Goal: Find contact information: Find contact information

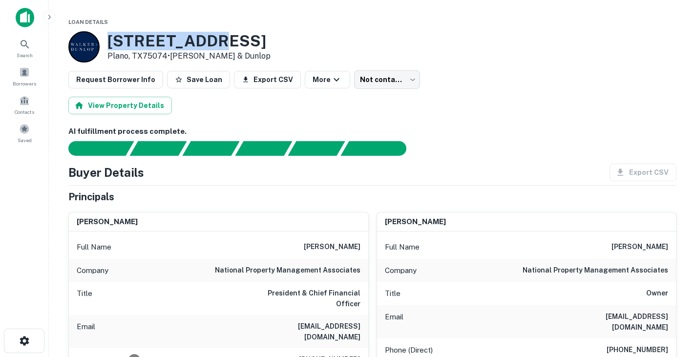
drag, startPoint x: 110, startPoint y: 36, endPoint x: 212, endPoint y: 39, distance: 101.6
click at [212, 39] on h3 "3535 14th St" at bounding box center [188, 41] width 163 height 19
copy h3 "3535 14th St"
click at [222, 100] on div "View Property Details" at bounding box center [372, 106] width 608 height 18
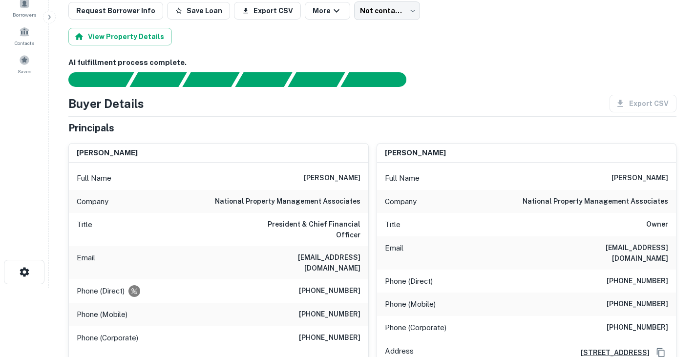
scroll to position [70, 0]
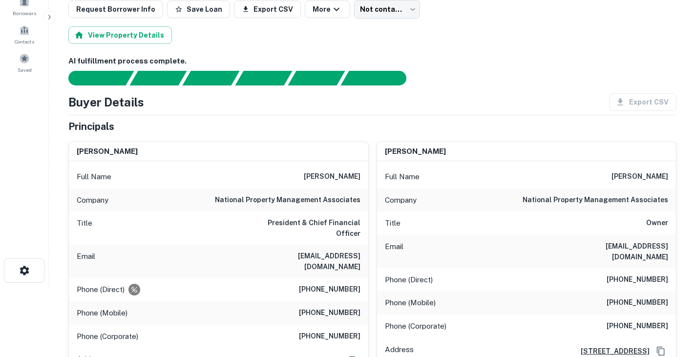
click at [344, 176] on h6 "michael t. gacioch" at bounding box center [332, 177] width 57 height 12
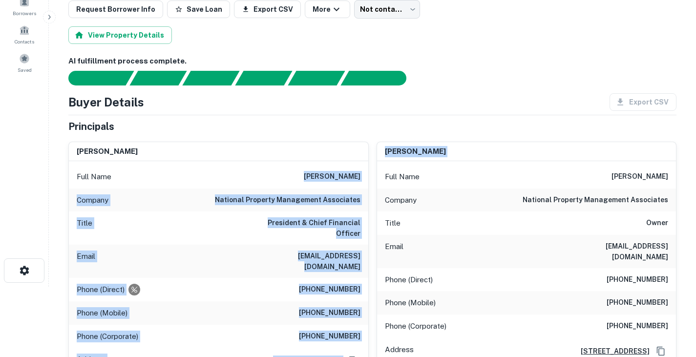
drag, startPoint x: 300, startPoint y: 176, endPoint x: 370, endPoint y: 180, distance: 69.9
click at [352, 175] on h6 "michael t. gacioch" at bounding box center [332, 177] width 57 height 12
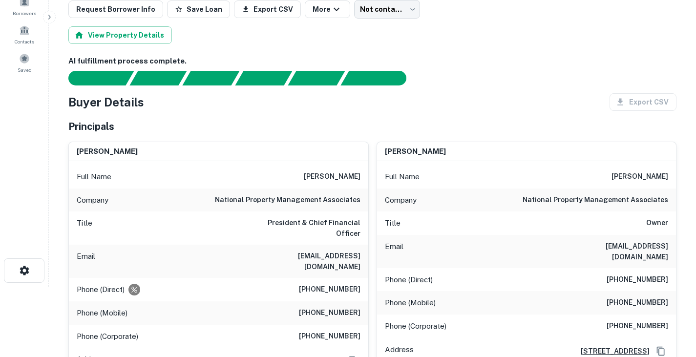
drag, startPoint x: 361, startPoint y: 175, endPoint x: 301, endPoint y: 178, distance: 60.2
click at [301, 178] on div "Full Name michael t. gacioch" at bounding box center [218, 176] width 299 height 23
copy h6 "michael t. gacioch"
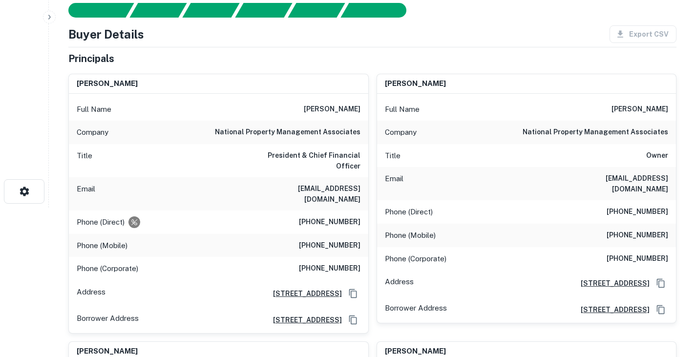
scroll to position [150, 0]
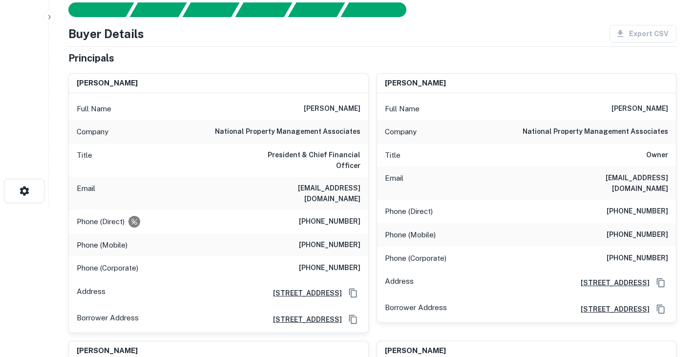
click at [325, 183] on h6 "mgacioch@npmainfo.com" at bounding box center [301, 193] width 117 height 21
copy h6 "mgacioch@npmainfo.com"
click at [325, 216] on h6 "(716) 662-0860" at bounding box center [330, 222] width 62 height 12
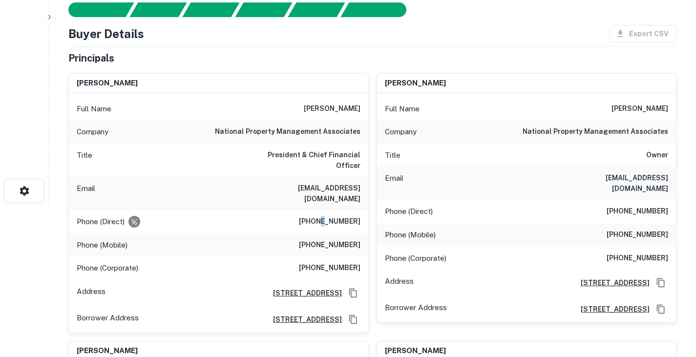
click at [325, 216] on h6 "(716) 662-0860" at bounding box center [330, 222] width 62 height 12
copy h6 "(716) 662-0860"
click at [228, 210] on div "Phone (Direct) (716) 662-0860" at bounding box center [218, 221] width 299 height 23
click at [335, 216] on h6 "(716) 662-0860" at bounding box center [330, 222] width 62 height 12
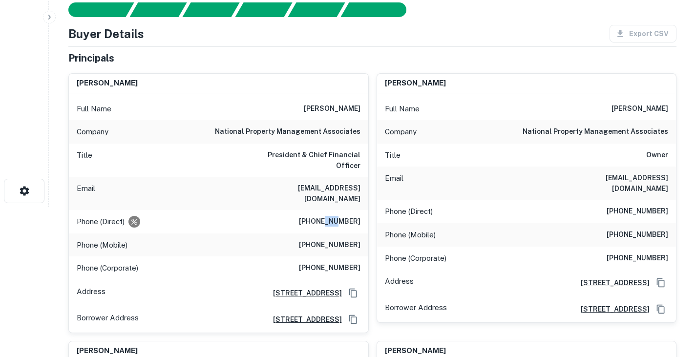
click at [335, 216] on h6 "(716) 662-0860" at bounding box center [330, 222] width 62 height 12
copy h6 "(716) 662-0860"
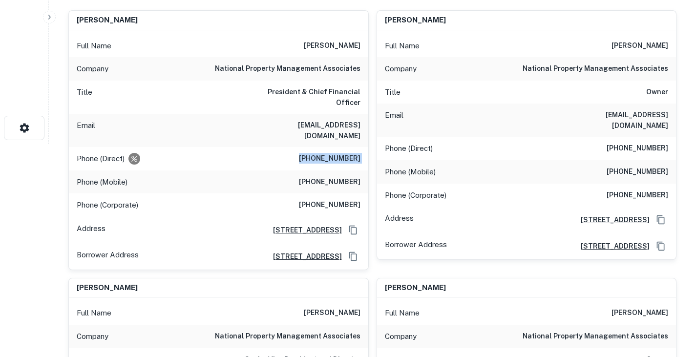
scroll to position [221, 0]
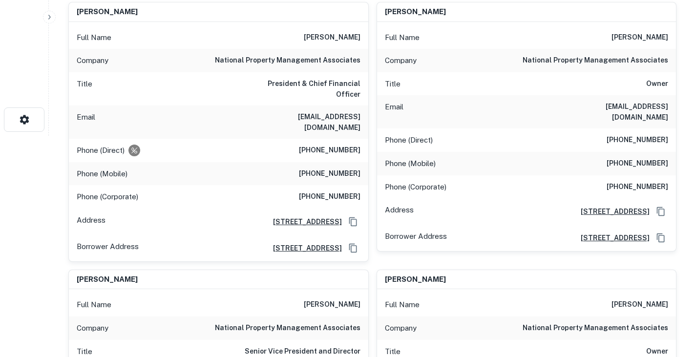
drag, startPoint x: 108, startPoint y: 21, endPoint x: 180, endPoint y: 21, distance: 72.3
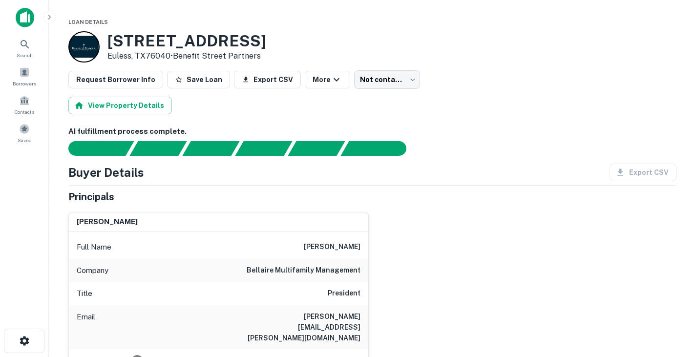
drag, startPoint x: 108, startPoint y: 40, endPoint x: 312, endPoint y: 32, distance: 203.8
click at [312, 32] on div "1450 Sagebrush Trl Euless, TX76040 • Benefit Street Partners" at bounding box center [372, 46] width 608 height 31
copy h3 "1450 Sagebrush Trl"
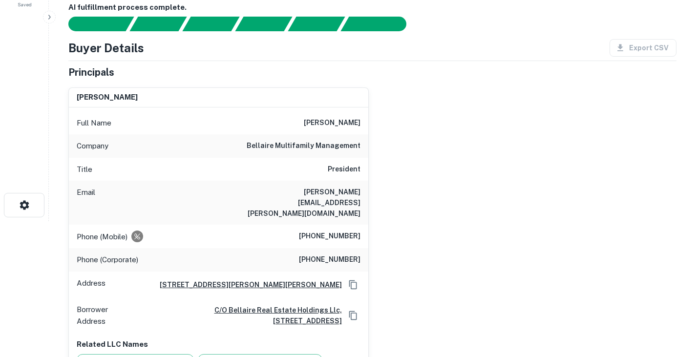
scroll to position [132, 0]
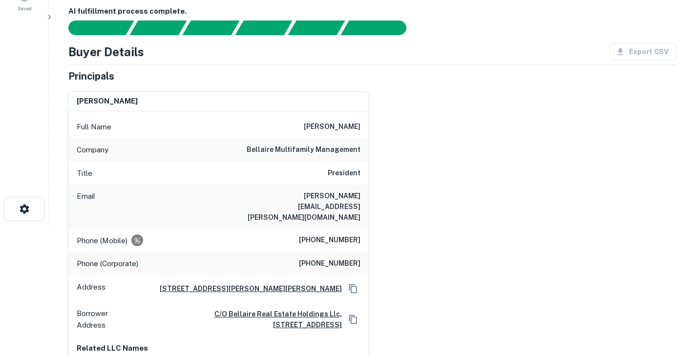
drag, startPoint x: 310, startPoint y: 81, endPoint x: 374, endPoint y: 86, distance: 64.2
click at [374, 86] on div "george m. lintz Full Name george m. lintz Company bellaire multifamily manageme…" at bounding box center [369, 237] width 616 height 308
copy h6 "george m. lintz"
drag, startPoint x: 245, startPoint y: 150, endPoint x: 361, endPoint y: 167, distance: 117.0
click at [361, 185] on div "Email george.lintz@bellairemultifamily.com" at bounding box center [218, 207] width 299 height 44
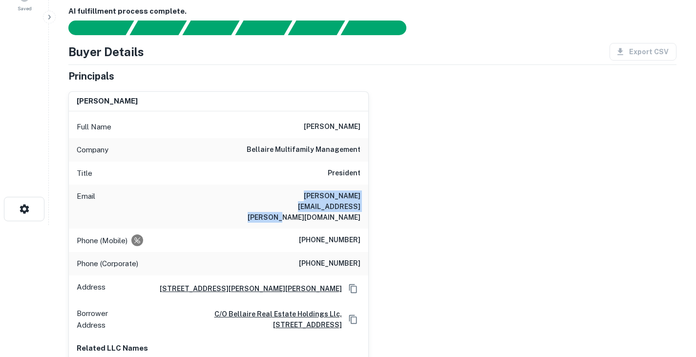
copy h6 "george.lintz@bellairemultifamily.com"
click at [342, 234] on h6 "(818) 822-3546" at bounding box center [330, 240] width 62 height 12
click at [335, 234] on h6 "(818) 822-3546" at bounding box center [330, 240] width 62 height 12
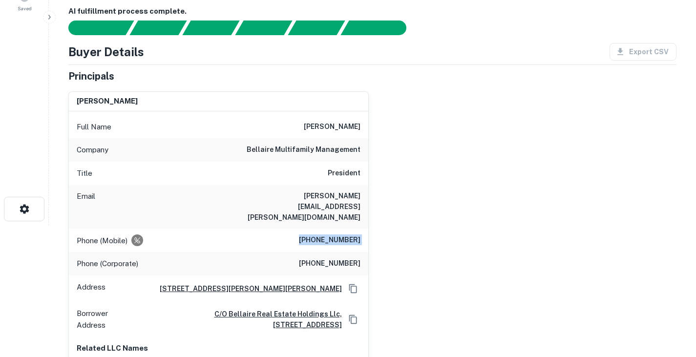
copy h6 "(818) 822-3546"
click at [324, 190] on h6 "george.lintz@bellairemultifamily.com" at bounding box center [301, 206] width 117 height 32
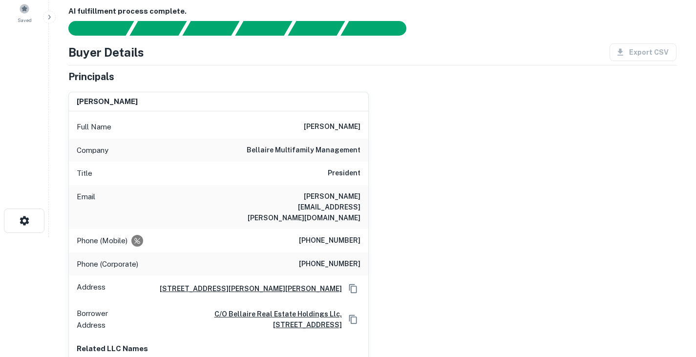
scroll to position [0, 0]
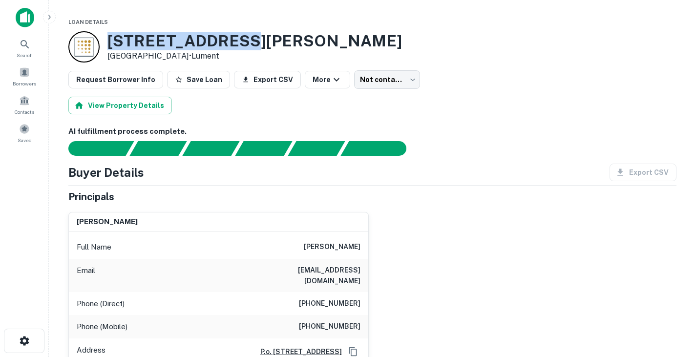
drag, startPoint x: 109, startPoint y: 42, endPoint x: 232, endPoint y: 37, distance: 122.7
click at [232, 37] on div "1419 Hurley Ave Fort Worth, TX76104 • Lument" at bounding box center [372, 46] width 608 height 31
copy h3 "1419 Hurley Ave"
click at [428, 135] on h6 "AI fulfillment process complete." at bounding box center [372, 131] width 608 height 11
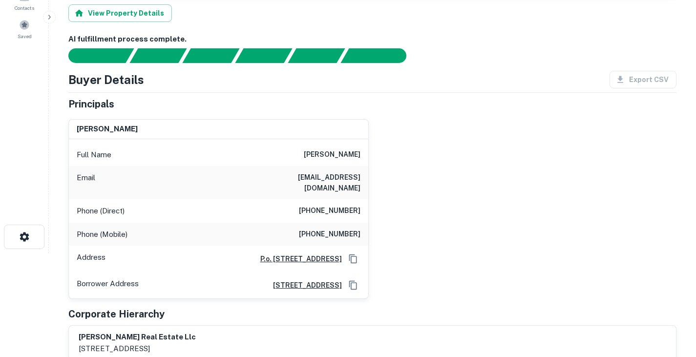
scroll to position [106, 0]
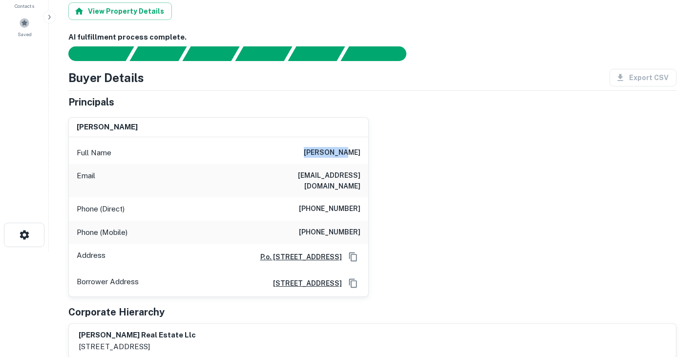
drag, startPoint x: 324, startPoint y: 107, endPoint x: 379, endPoint y: 105, distance: 55.2
click at [379, 109] on div "drew jones Full Name drew jones Email drewtjones@gmail.com Phone (Direct) (972)…" at bounding box center [369, 203] width 616 height 188
copy h6 "drew jones"
click at [306, 170] on h6 "drewtjones@gmail.com" at bounding box center [301, 180] width 117 height 21
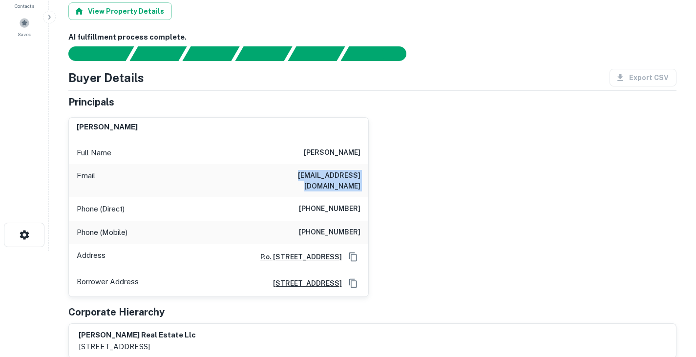
click at [306, 170] on h6 "drewtjones@gmail.com" at bounding box center [301, 180] width 117 height 21
copy h6 "drewtjones@gmail.com"
click at [339, 203] on h6 "(972) 910-9024" at bounding box center [330, 209] width 62 height 12
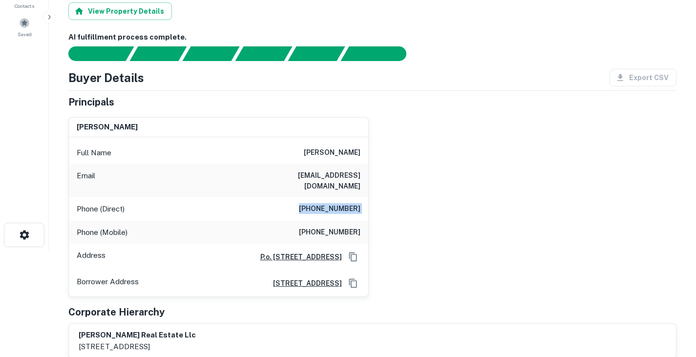
copy h6 "(972) 910-9024"
click at [201, 137] on div "Full Name drew jones Email drewtjones@gmail.com Phone (Direct) (972) 910-9024 P…" at bounding box center [218, 217] width 299 height 160
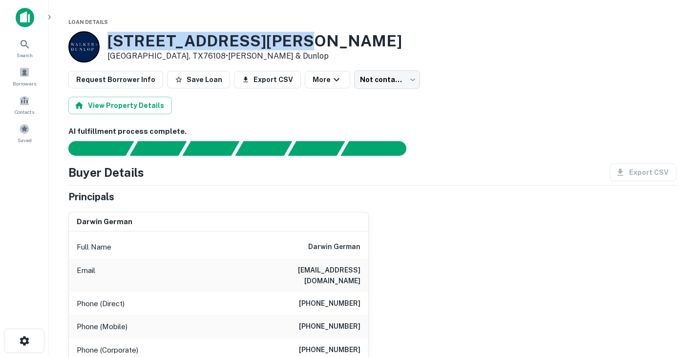
drag, startPoint x: 110, startPoint y: 42, endPoint x: 309, endPoint y: 33, distance: 199.0
click at [309, 33] on div "1300 N Jim Wright Fwy White Settlement, TX76108 • Walker & Dunlop" at bounding box center [372, 46] width 608 height 31
copy h3 "1300 N Jim Wright Fwy"
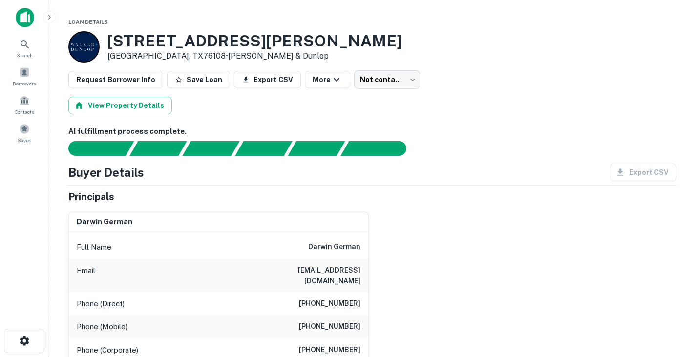
click at [323, 247] on h6 "darwin german" at bounding box center [334, 247] width 52 height 12
copy h6 "darwin german"
click at [484, 268] on div "darwin german Full Name darwin german Email darwin@darcorp.net Phone (Direct) (…" at bounding box center [369, 333] width 616 height 258
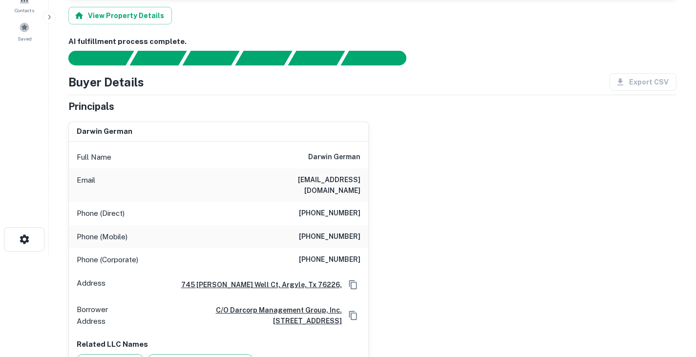
scroll to position [102, 0]
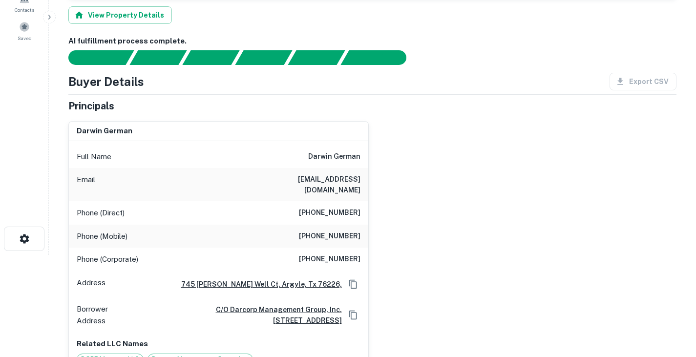
click at [337, 174] on h6 "darwin@darcorp.net" at bounding box center [301, 184] width 117 height 21
copy h6 "darwin@darcorp.net"
click at [327, 207] on h6 "(972) 530-4717" at bounding box center [330, 213] width 62 height 12
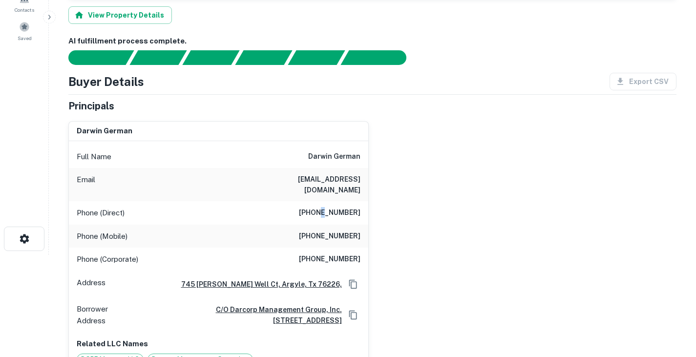
click at [327, 207] on h6 "(972) 530-4717" at bounding box center [330, 213] width 62 height 12
copy h6 "(972) 530-4717"
click at [218, 122] on div "darwin german" at bounding box center [218, 132] width 299 height 20
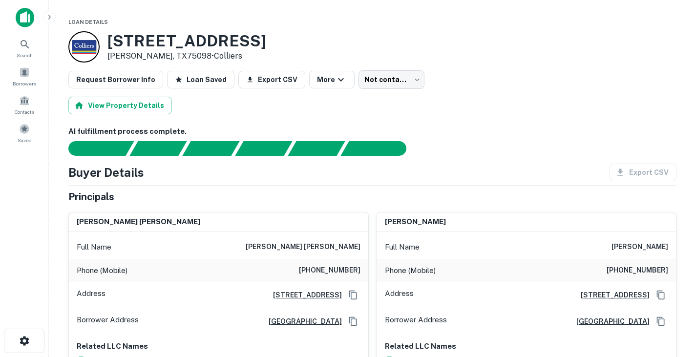
click at [123, 44] on h3 "[STREET_ADDRESS]" at bounding box center [186, 41] width 159 height 19
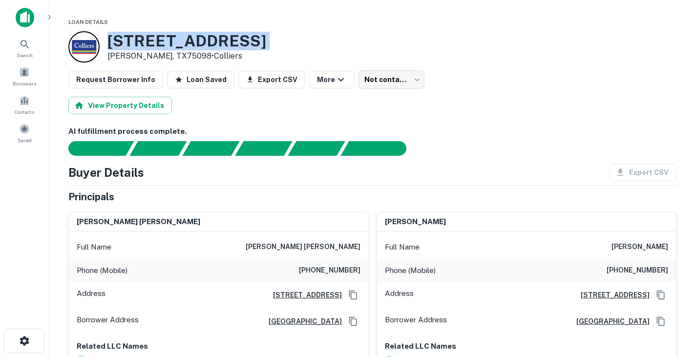
click at [123, 44] on h3 "105 S 5th St" at bounding box center [186, 41] width 159 height 19
copy h3 "105 S 5th St"
click at [237, 38] on div "105 S 5th St Wylie, TX75098 • Colliers" at bounding box center [372, 46] width 608 height 31
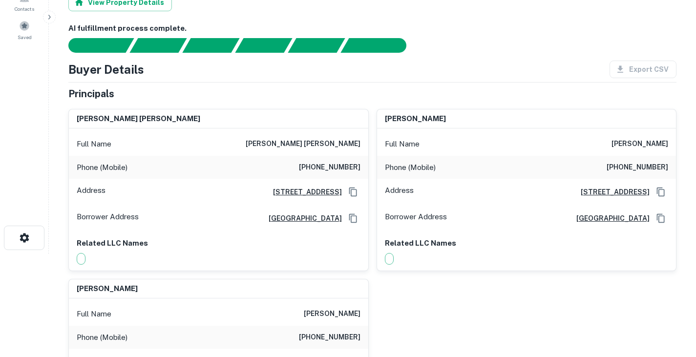
scroll to position [104, 0]
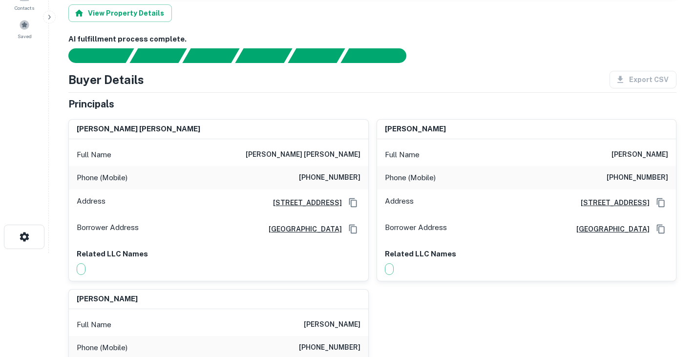
click at [316, 149] on h6 "matthew howard davis" at bounding box center [303, 155] width 115 height 12
copy h6 "matthew howard davis"
click at [337, 172] on h6 "(817) 690-5135" at bounding box center [330, 178] width 62 height 12
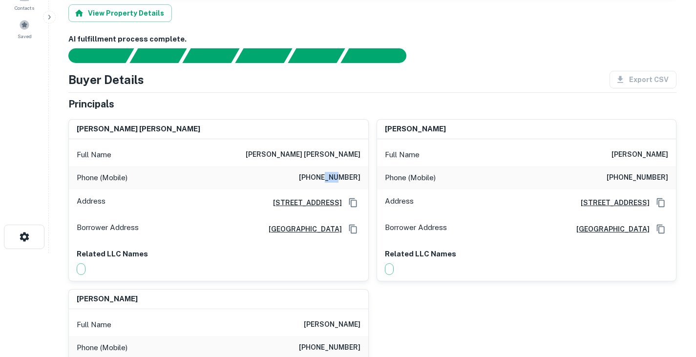
click at [337, 172] on h6 "(817) 690-5135" at bounding box center [330, 178] width 62 height 12
copy h6 "(817) 690-5135"
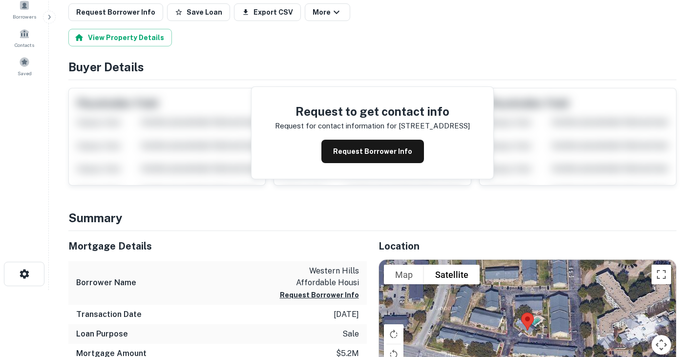
scroll to position [67, 0]
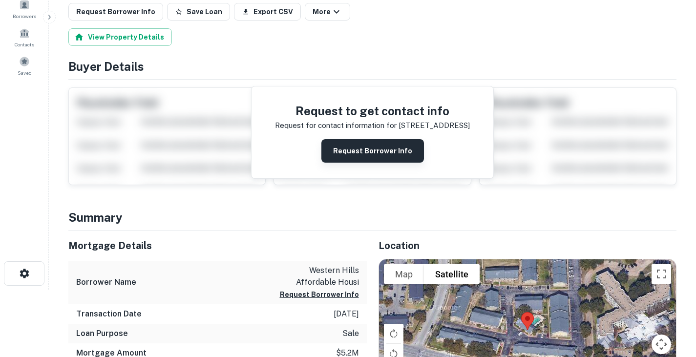
click at [355, 151] on button "Request Borrower Info" at bounding box center [372, 150] width 103 height 23
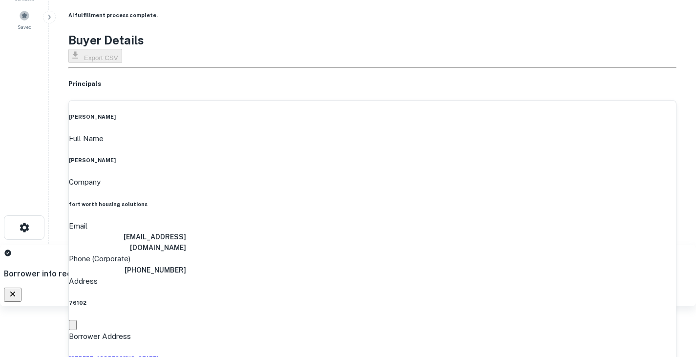
scroll to position [0, 0]
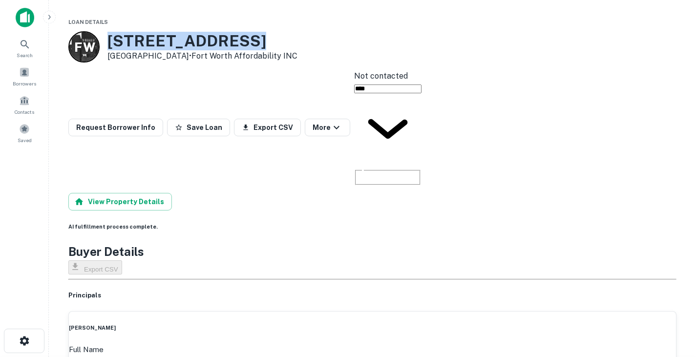
drag, startPoint x: 110, startPoint y: 40, endPoint x: 249, endPoint y: 41, distance: 139.2
click at [249, 41] on h3 "[STREET_ADDRESS]" at bounding box center [202, 41] width 190 height 19
copy h3 "[STREET_ADDRESS]"
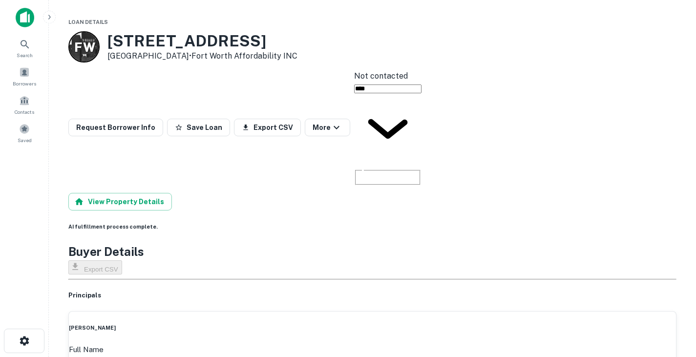
copy h6 "[PERSON_NAME]"
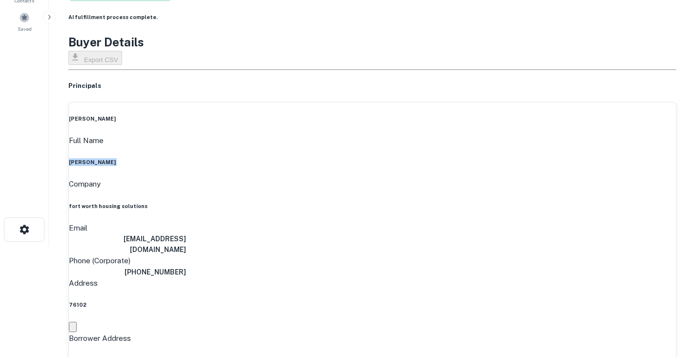
scroll to position [112, 0]
click at [186, 233] on h6 "[EMAIL_ADDRESS][DOMAIN_NAME]" at bounding box center [127, 243] width 117 height 21
copy h6 "[EMAIL_ADDRESS][DOMAIN_NAME]"
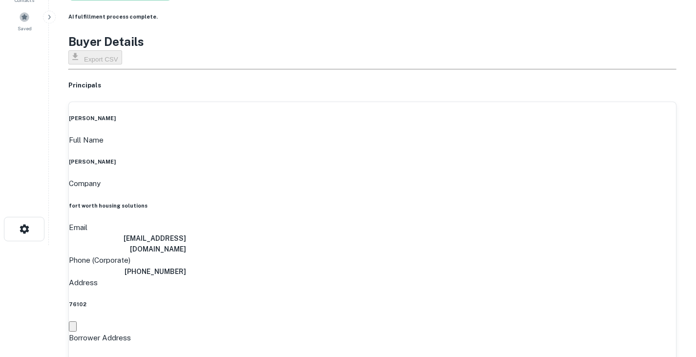
click at [186, 266] on h6 "(817) 333-3400" at bounding box center [127, 271] width 117 height 11
copy h6 "(817) 333-3400"
click at [243, 114] on div "margaret lemons" at bounding box center [372, 118] width 607 height 8
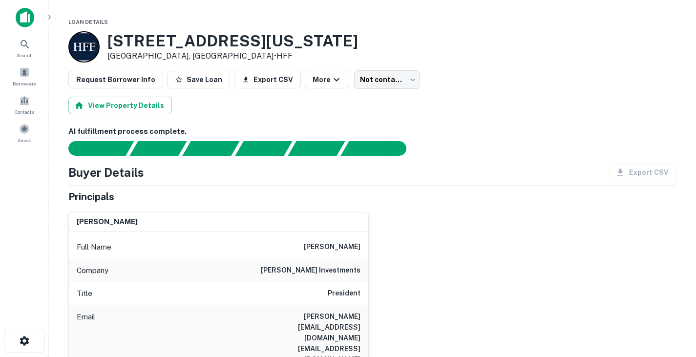
click at [141, 35] on h3 "1801 W Arkansas Ln" at bounding box center [232, 41] width 250 height 19
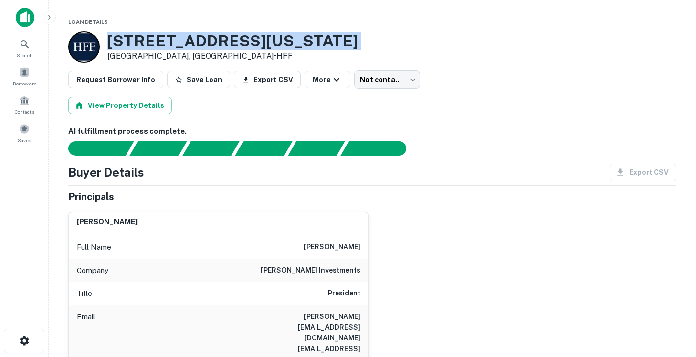
click at [141, 35] on h3 "1801 W Arkansas Ln" at bounding box center [232, 41] width 250 height 19
copy h3 "1801 W Arkansas Ln"
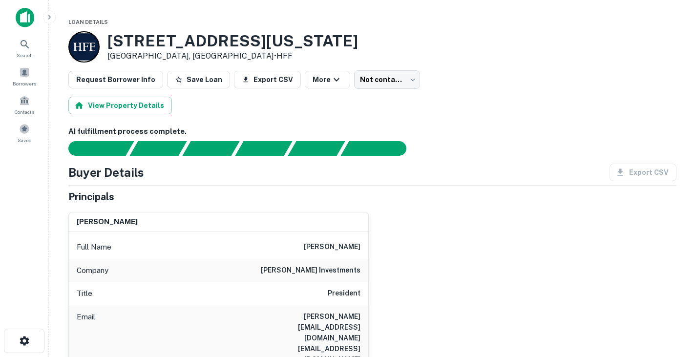
click at [322, 244] on h6 "allan arendsee" at bounding box center [332, 247] width 57 height 12
copy h6 "allan arendsee"
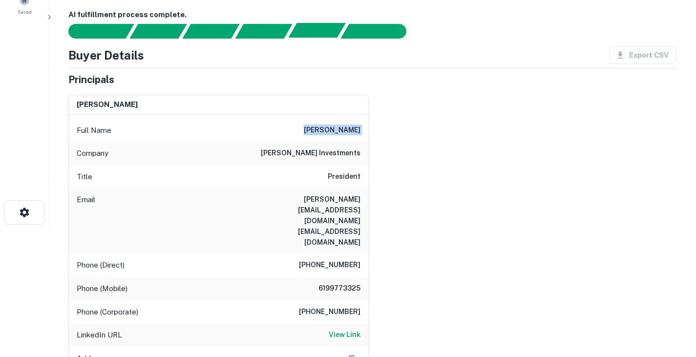
scroll to position [130, 0]
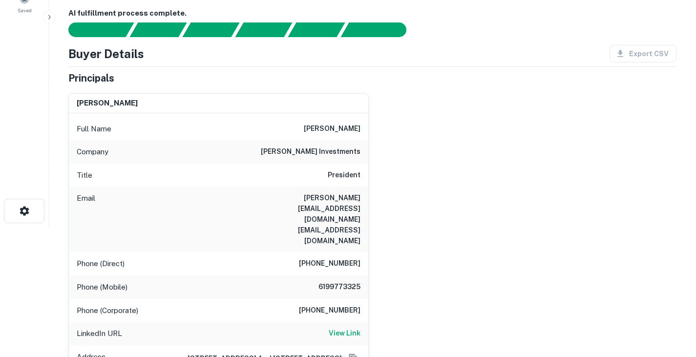
click at [309, 146] on h6 "brandy investments" at bounding box center [311, 152] width 100 height 12
copy h6 "brandy investments"
click at [307, 192] on h6 "allan@magnoliapropertiesinc.com awarendsee@mac.com" at bounding box center [301, 219] width 117 height 54
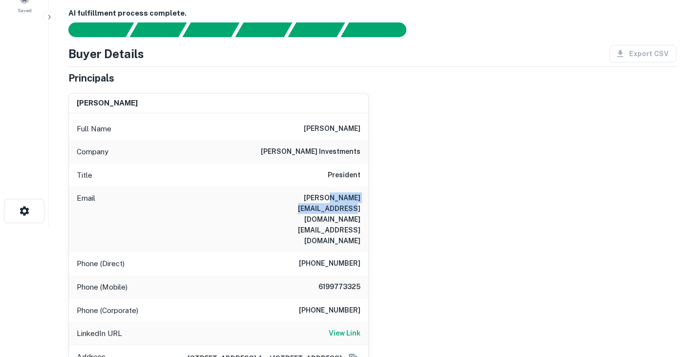
click at [307, 192] on h6 "allan@magnoliapropertiesinc.com awarendsee@mac.com" at bounding box center [301, 219] width 117 height 54
click at [362, 187] on div "Email allan@magnoliapropertiesinc.com awarendsee@mac.com" at bounding box center [218, 219] width 299 height 65
drag, startPoint x: 359, startPoint y: 152, endPoint x: 252, endPoint y: 148, distance: 107.0
click at [252, 192] on h6 "allan@magnoliapropertiesinc.com awarendsee@mac.com" at bounding box center [301, 219] width 117 height 54
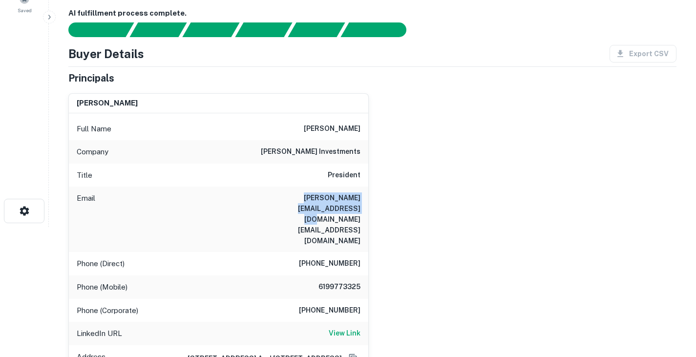
copy h6 "allan@magnoliapropertiesinc.com"
click at [338, 258] on h6 "(619) 522-0155" at bounding box center [330, 264] width 62 height 12
copy h6 "(619) 522-0155"
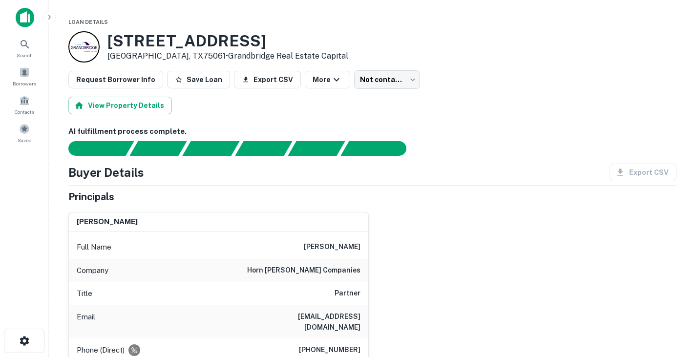
click at [135, 49] on h3 "[STREET_ADDRESS]" at bounding box center [227, 41] width 241 height 19
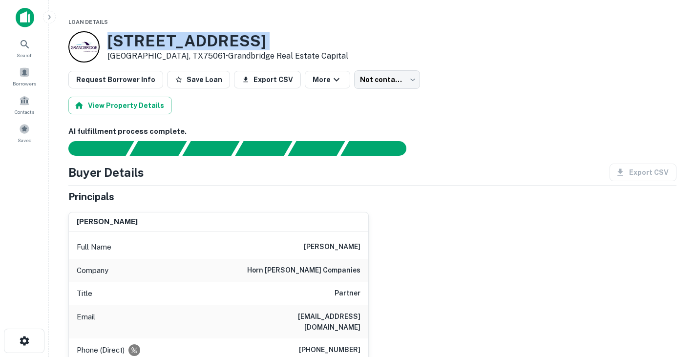
click at [135, 49] on h3 "[STREET_ADDRESS]" at bounding box center [227, 41] width 241 height 19
copy h3 "[STREET_ADDRESS]"
click at [165, 44] on h3 "[STREET_ADDRESS]" at bounding box center [227, 41] width 241 height 19
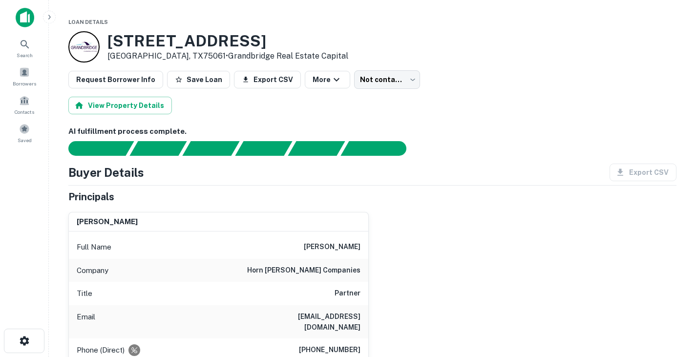
click at [165, 44] on h3 "[STREET_ADDRESS]" at bounding box center [227, 41] width 241 height 19
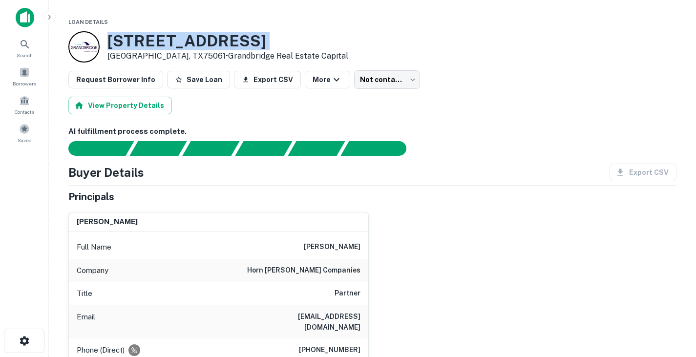
click at [165, 44] on h3 "[STREET_ADDRESS]" at bounding box center [227, 41] width 241 height 19
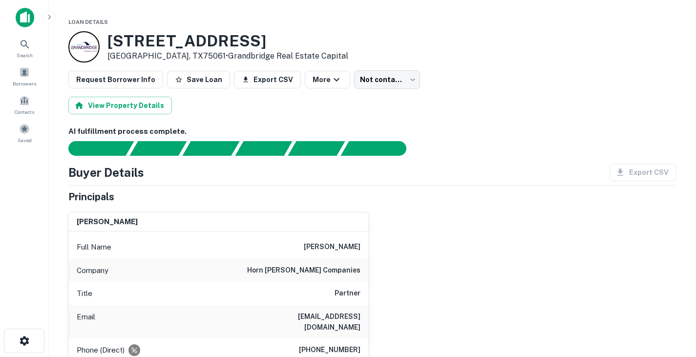
click at [347, 249] on h6 "[PERSON_NAME]" at bounding box center [332, 247] width 57 height 12
copy h6 "[PERSON_NAME]"
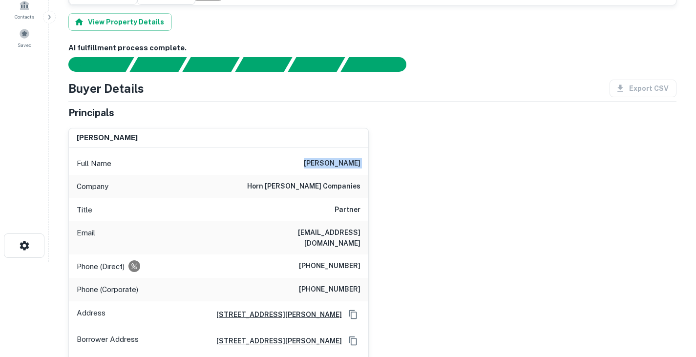
scroll to position [99, 0]
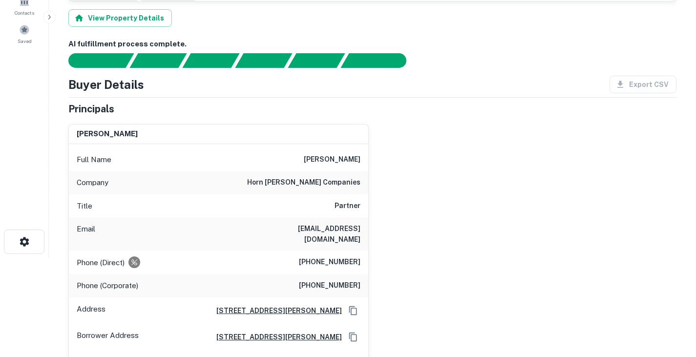
click at [319, 223] on h6 "[EMAIL_ADDRESS][DOMAIN_NAME]" at bounding box center [301, 233] width 117 height 21
copy h6 "[EMAIL_ADDRESS][DOMAIN_NAME]"
click at [340, 256] on h6 "[PHONE_NUMBER]" at bounding box center [330, 262] width 62 height 12
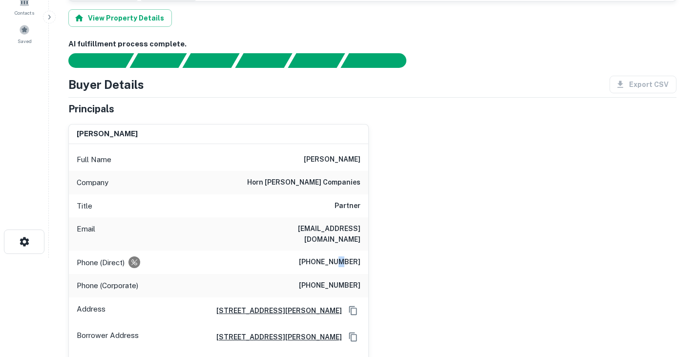
click at [340, 256] on h6 "[PHONE_NUMBER]" at bounding box center [330, 262] width 62 height 12
copy h6 "[PHONE_NUMBER]"
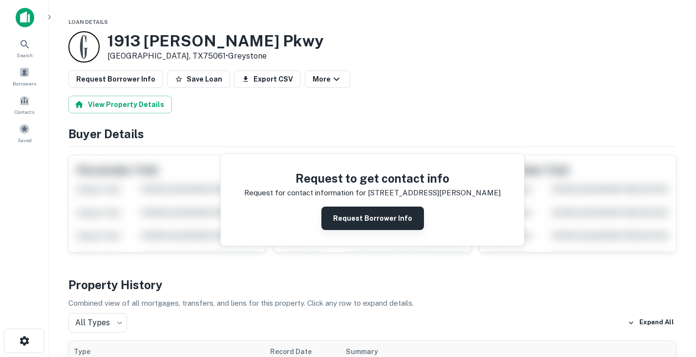
click at [394, 228] on button "Request Borrower Info" at bounding box center [372, 218] width 103 height 23
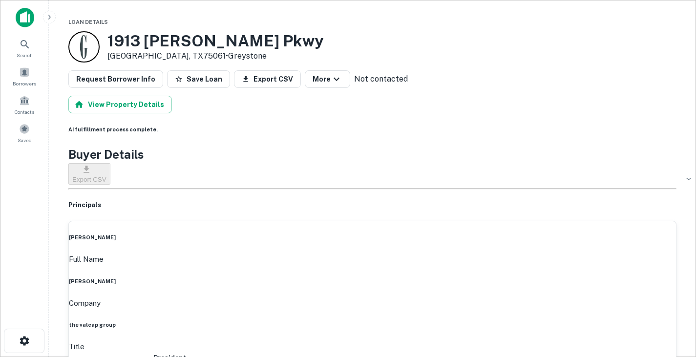
click at [166, 38] on h3 "1913 [PERSON_NAME] Pkwy" at bounding box center [215, 41] width 216 height 19
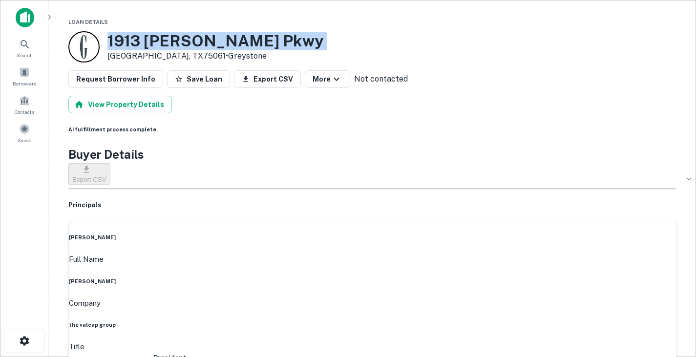
click at [166, 38] on h3 "1913 [PERSON_NAME] Pkwy" at bounding box center [215, 41] width 216 height 19
copy h3 "1913 [PERSON_NAME] Pkwy"
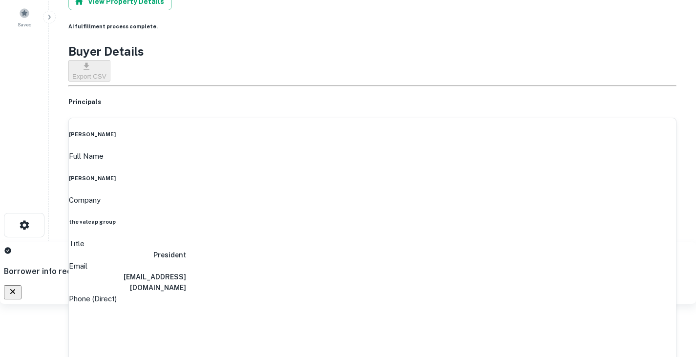
scroll to position [118, 0]
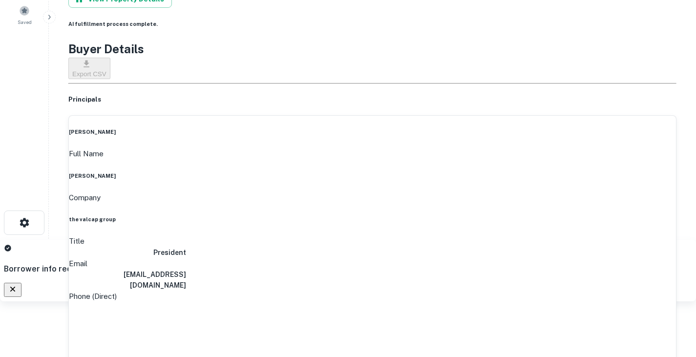
click at [342, 172] on h6 "[PERSON_NAME]" at bounding box center [372, 176] width 607 height 8
copy h6 "[PERSON_NAME]"
click at [263, 235] on div "Title President" at bounding box center [372, 246] width 607 height 22
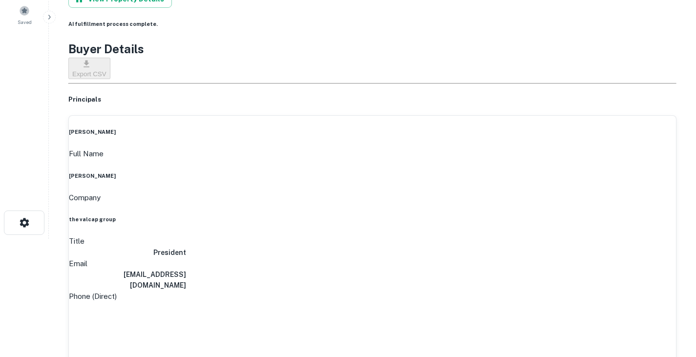
copy h6 "(214) 432-5815"
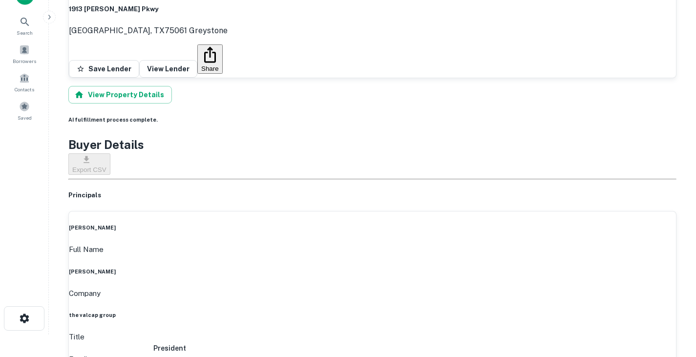
scroll to position [0, 0]
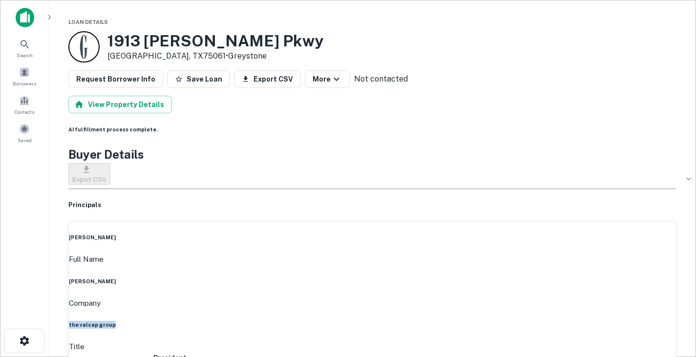
drag, startPoint x: 304, startPoint y: 271, endPoint x: 374, endPoint y: 271, distance: 69.3
drag, startPoint x: 298, startPoint y: 245, endPoint x: 377, endPoint y: 242, distance: 79.6
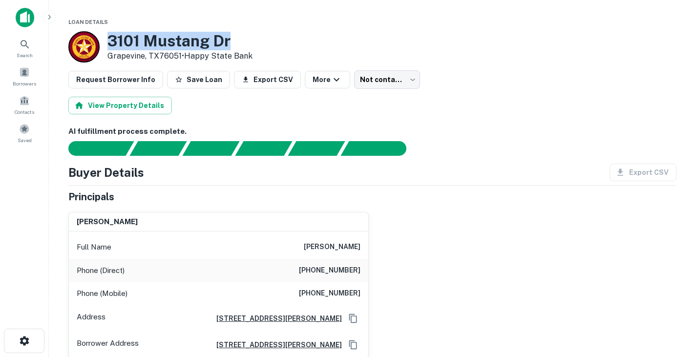
drag, startPoint x: 110, startPoint y: 40, endPoint x: 253, endPoint y: 40, distance: 143.1
click at [253, 40] on div "[STREET_ADDRESS][PERSON_NAME] • Happy State Bank" at bounding box center [372, 46] width 608 height 31
copy h3 "3101 Mustang Dr"
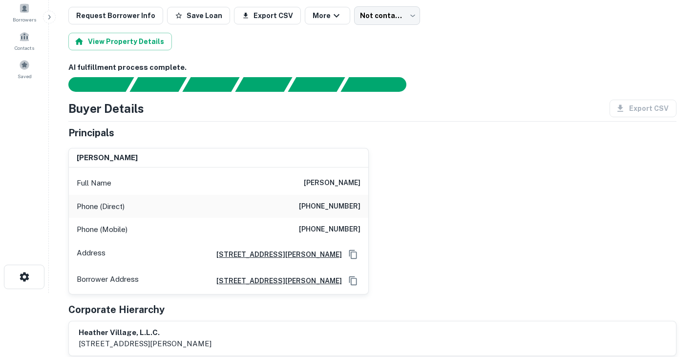
scroll to position [64, 0]
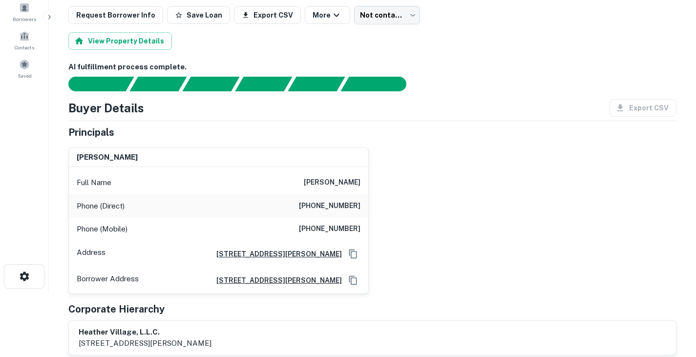
click at [328, 184] on h6 "anastasia popova" at bounding box center [332, 183] width 57 height 12
copy h6 "anastasia popova"
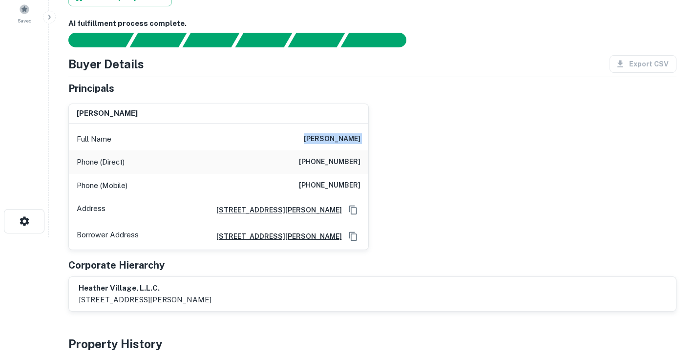
scroll to position [122, 0]
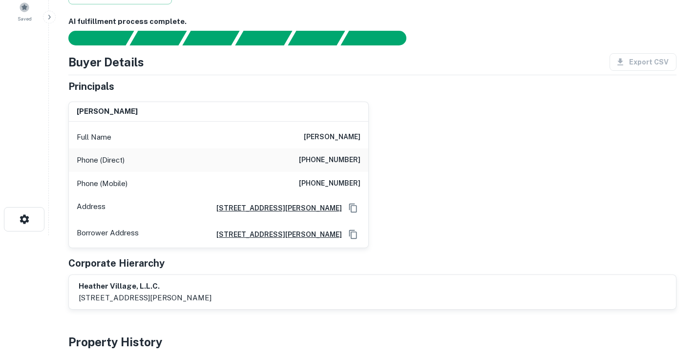
click at [338, 154] on h6 "(360) 225-0517" at bounding box center [330, 160] width 62 height 12
copy h6 "(360) 225-0517"
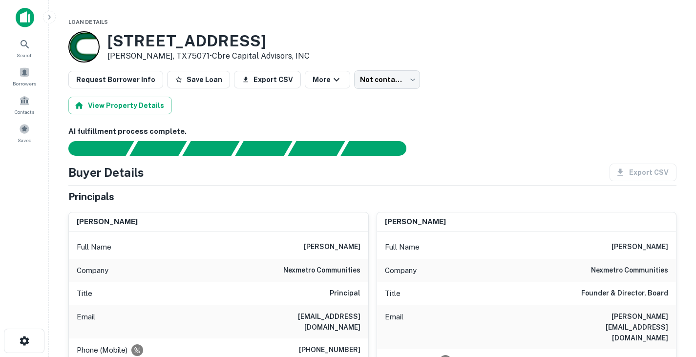
click at [168, 45] on h3 "[STREET_ADDRESS]" at bounding box center [208, 41] width 202 height 19
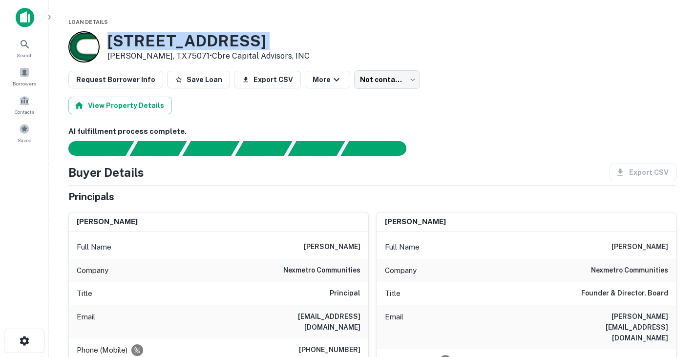
click at [168, 45] on h3 "[STREET_ADDRESS]" at bounding box center [208, 41] width 202 height 19
copy h3 "[STREET_ADDRESS]"
click at [191, 45] on h3 "[STREET_ADDRESS]" at bounding box center [208, 41] width 202 height 19
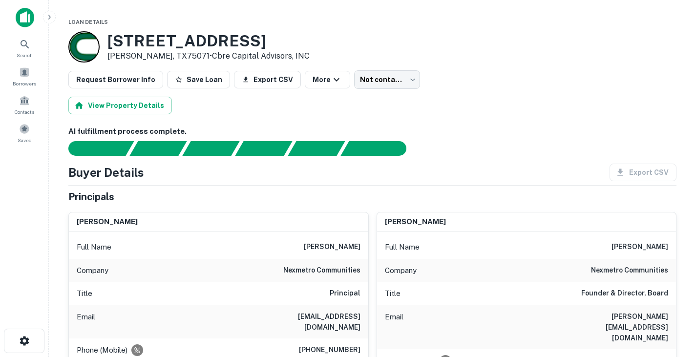
click at [185, 43] on h3 "[STREET_ADDRESS]" at bounding box center [208, 41] width 202 height 19
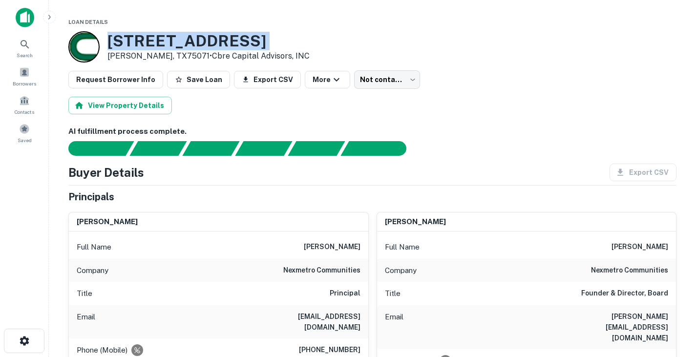
click at [185, 43] on h3 "[STREET_ADDRESS]" at bounding box center [208, 41] width 202 height 19
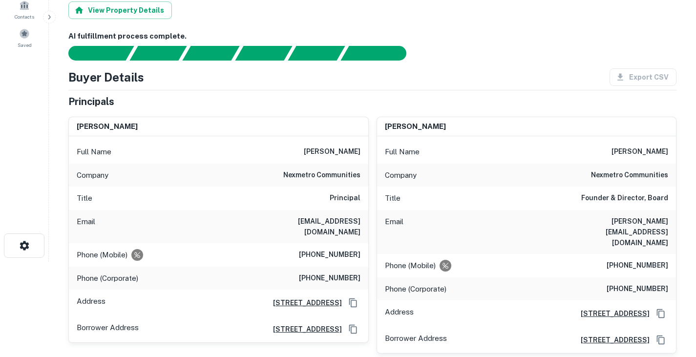
scroll to position [96, 0]
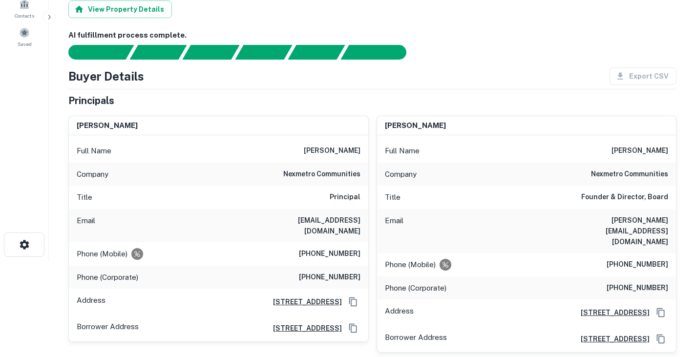
click at [342, 150] on h6 "[PERSON_NAME]" at bounding box center [332, 151] width 57 height 12
click at [342, 150] on h6 "marc sandroff" at bounding box center [332, 151] width 57 height 12
copy h6 "marc sandroff"
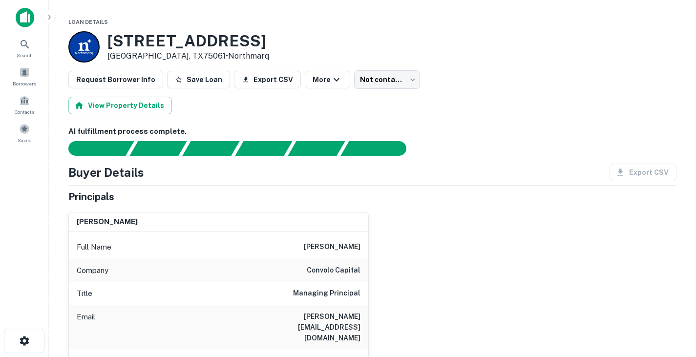
click at [165, 32] on h3 "[STREET_ADDRESS]" at bounding box center [188, 41] width 162 height 19
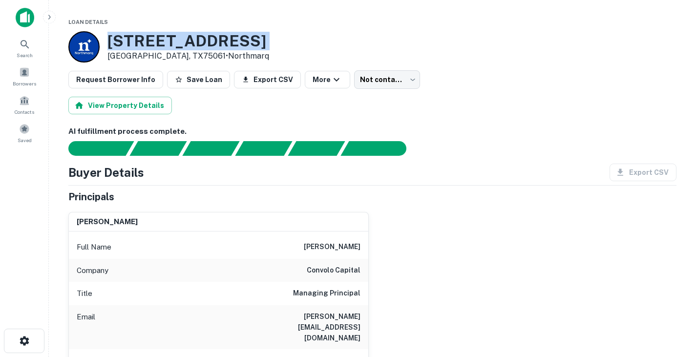
click at [165, 32] on h3 "[STREET_ADDRESS]" at bounding box center [188, 41] width 162 height 19
copy h3 "[STREET_ADDRESS]"
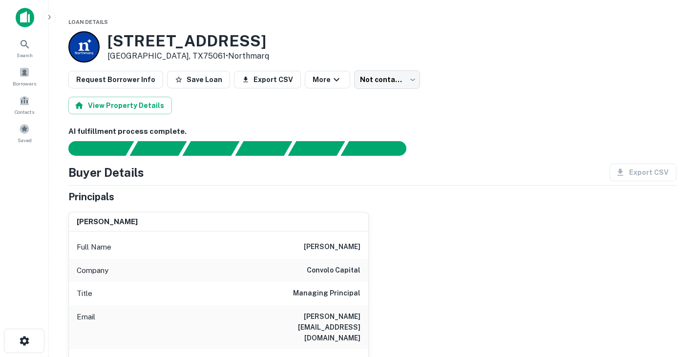
click at [202, 102] on div "View Property Details" at bounding box center [372, 106] width 608 height 18
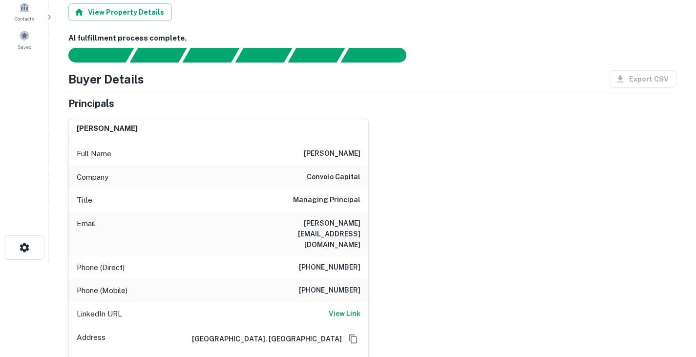
scroll to position [94, 0]
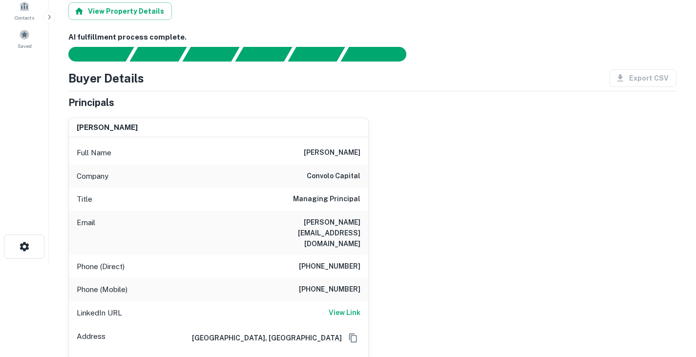
click at [349, 154] on h6 "[PERSON_NAME]" at bounding box center [332, 153] width 57 height 12
copy h6 "[PERSON_NAME]"
click at [330, 219] on h6 "[PERSON_NAME][EMAIL_ADDRESS][DOMAIN_NAME]" at bounding box center [301, 233] width 117 height 32
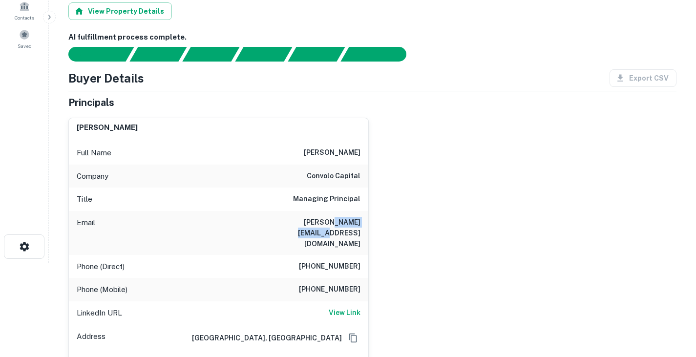
click at [330, 219] on h6 "[PERSON_NAME][EMAIL_ADDRESS][DOMAIN_NAME]" at bounding box center [301, 233] width 117 height 32
click at [330, 219] on h6 "jeremy@convolocapital.com" at bounding box center [301, 233] width 117 height 32
copy h6 "jeremy@convolocapital.com"
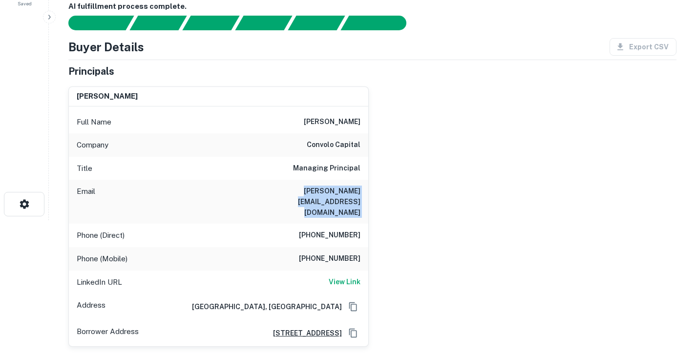
scroll to position [137, 0]
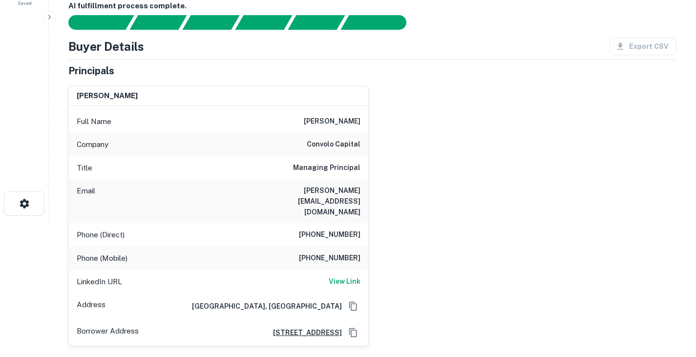
click at [335, 223] on div "Phone (Direct) (415) 932-9846" at bounding box center [218, 234] width 299 height 23
copy h6 "(415) 932-9846"
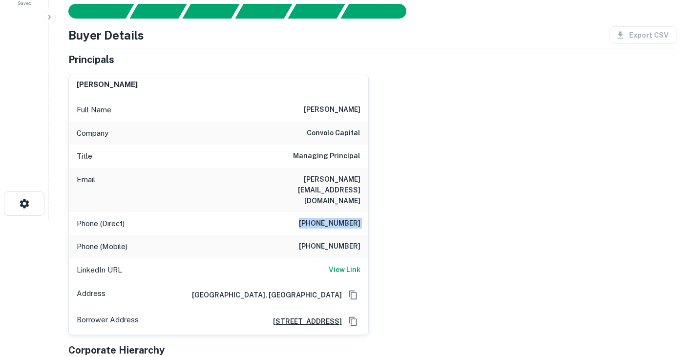
scroll to position [0, 0]
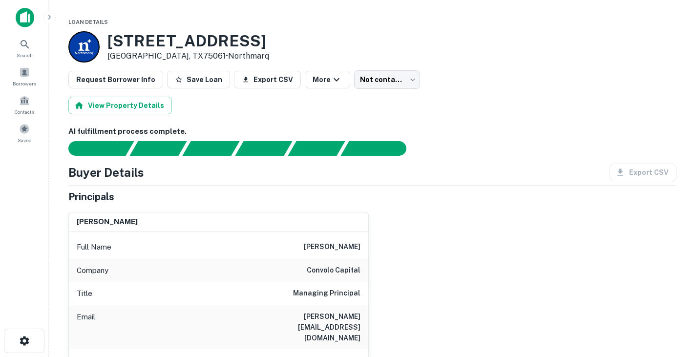
click at [161, 35] on h3 "230 N IRVING HEIGHTS DR" at bounding box center [188, 41] width 162 height 19
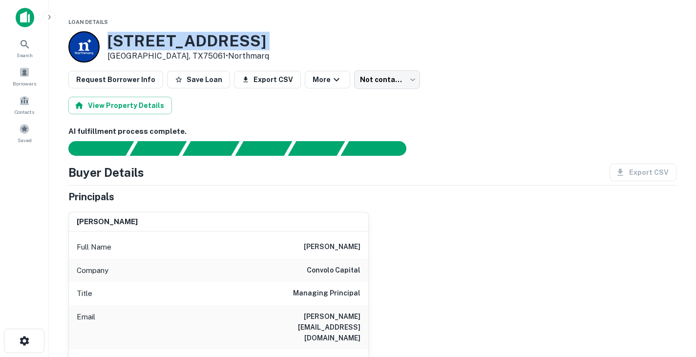
click at [161, 35] on h3 "230 N IRVING HEIGHTS DR" at bounding box center [188, 41] width 162 height 19
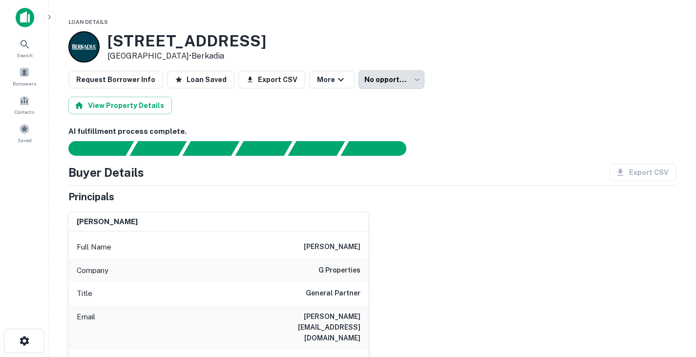
click at [157, 36] on h3 "8337 Emerald Hills Way" at bounding box center [186, 41] width 159 height 19
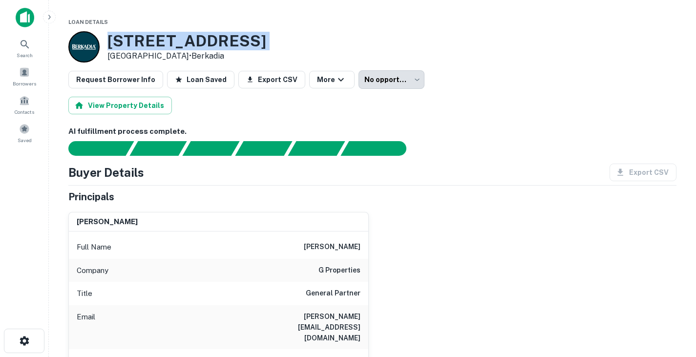
click at [157, 36] on h3 "8337 Emerald Hills Way" at bounding box center [186, 41] width 159 height 19
copy h3 "8337 Emerald Hills Way"
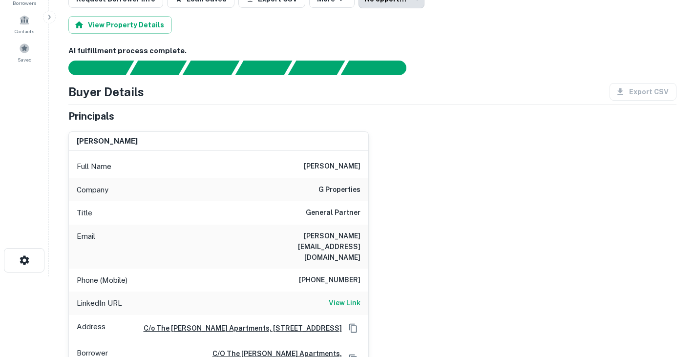
scroll to position [82, 0]
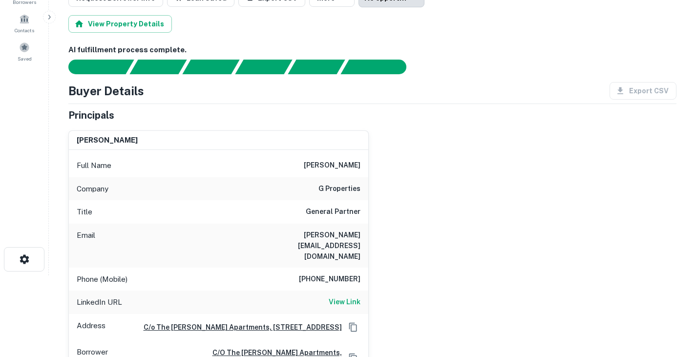
click at [348, 162] on h6 "allen ginzburg" at bounding box center [332, 166] width 57 height 12
copy h6 "allen ginzburg"
click at [262, 225] on div "Email allen@gandgprops.com" at bounding box center [218, 246] width 299 height 44
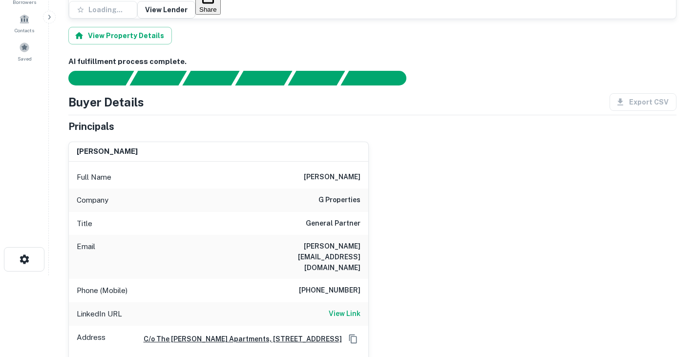
scroll to position [148, 0]
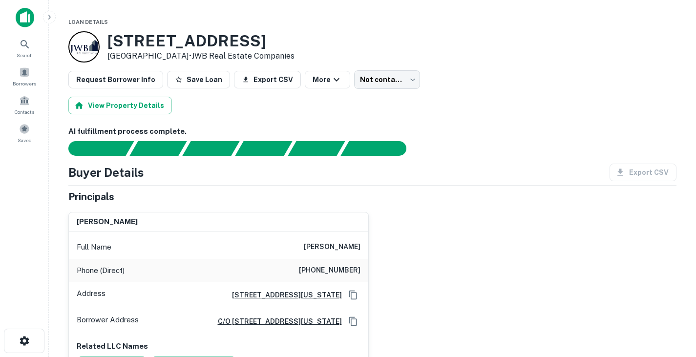
click at [157, 36] on h3 "[STREET_ADDRESS]" at bounding box center [200, 41] width 187 height 19
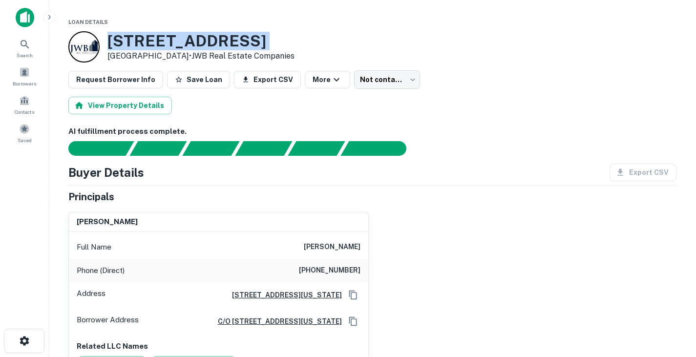
click at [157, 36] on h3 "[STREET_ADDRESS]" at bounding box center [200, 41] width 187 height 19
copy h3 "[STREET_ADDRESS]"
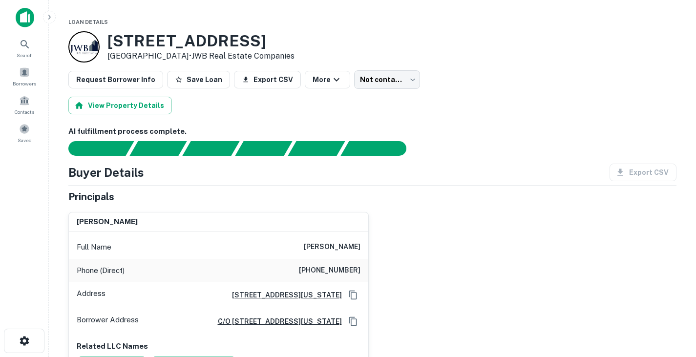
click at [328, 242] on h6 "gideon z friedman" at bounding box center [332, 247] width 57 height 12
copy h6 "gideon z friedman"
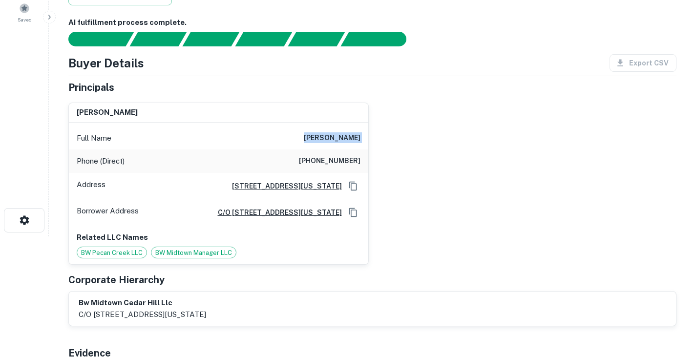
scroll to position [122, 0]
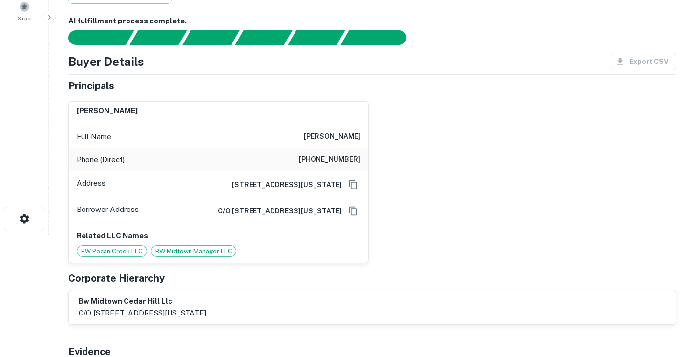
click at [326, 154] on h6 "(917) 690-9060" at bounding box center [330, 160] width 62 height 12
copy h6 "(917) 690-9060"
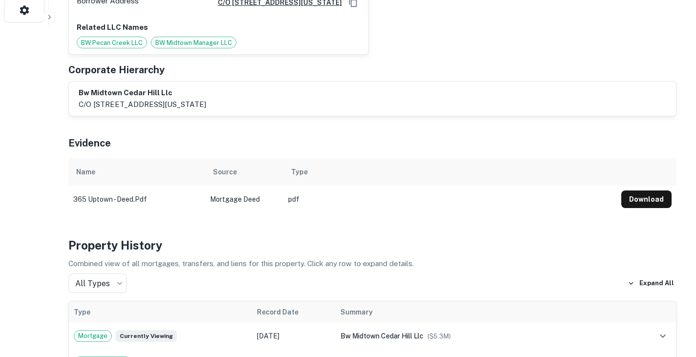
scroll to position [0, 0]
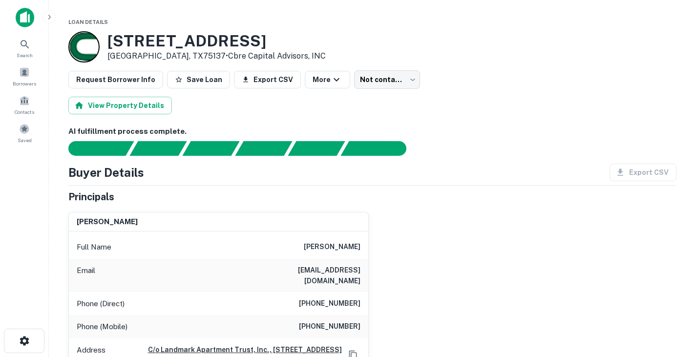
click at [148, 42] on h3 "[STREET_ADDRESS]" at bounding box center [216, 41] width 218 height 19
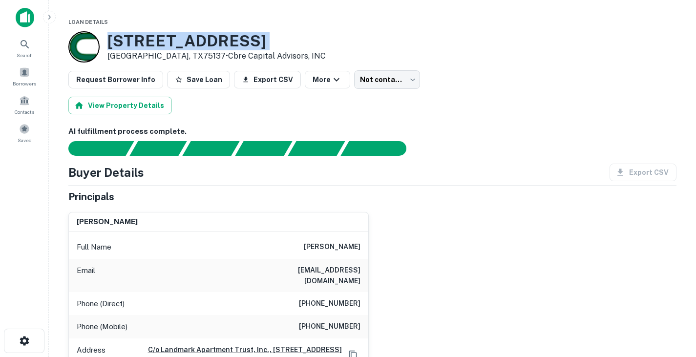
click at [148, 42] on h3 "[STREET_ADDRESS]" at bounding box center [216, 41] width 218 height 19
copy h3 "[STREET_ADDRESS]"
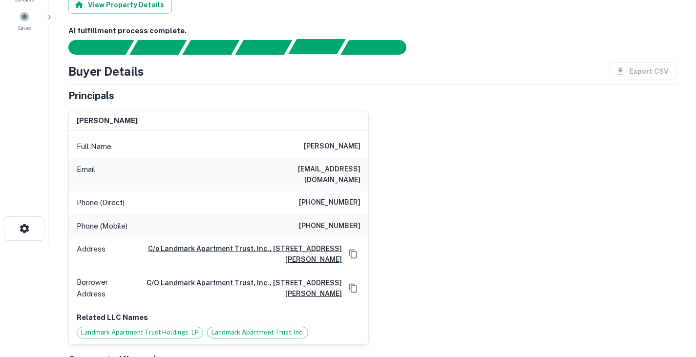
scroll to position [104, 0]
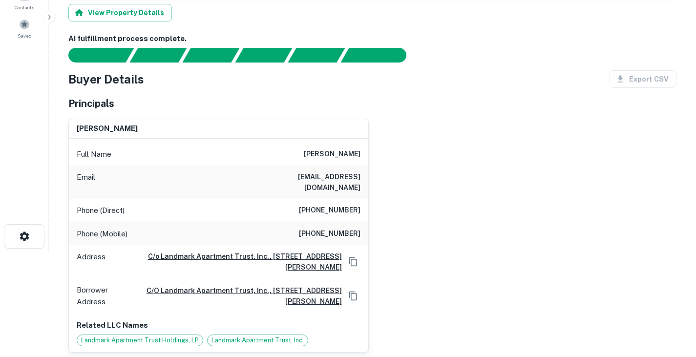
click at [316, 148] on h6 "[PERSON_NAME]" at bounding box center [332, 154] width 57 height 12
copy h6 "[PERSON_NAME]"
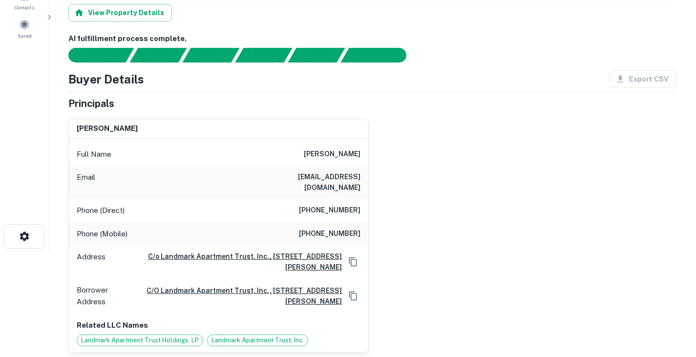
click at [325, 171] on h6 "[EMAIL_ADDRESS][DOMAIN_NAME]" at bounding box center [301, 181] width 117 height 21
copy h6 "[EMAIL_ADDRESS][DOMAIN_NAME]"
click at [327, 205] on h6 "[PHONE_NUMBER]" at bounding box center [330, 211] width 62 height 12
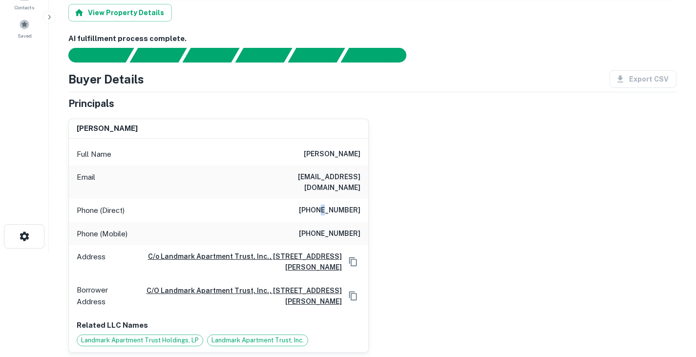
click at [327, 205] on h6 "[PHONE_NUMBER]" at bounding box center [330, 211] width 62 height 12
copy h6 "[PHONE_NUMBER]"
click at [286, 166] on div "Email [EMAIL_ADDRESS][DOMAIN_NAME]" at bounding box center [218, 182] width 299 height 33
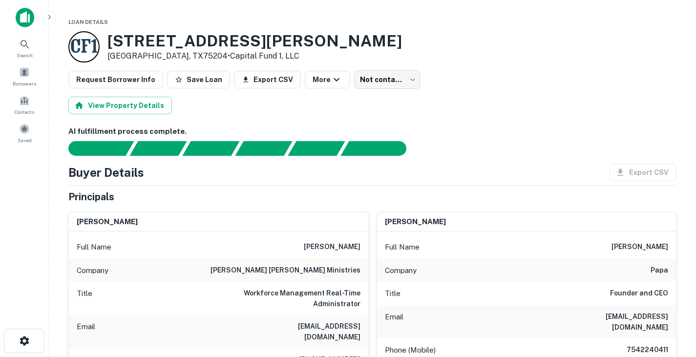
click at [160, 48] on h3 "2330 Kirby St" at bounding box center [254, 41] width 294 height 19
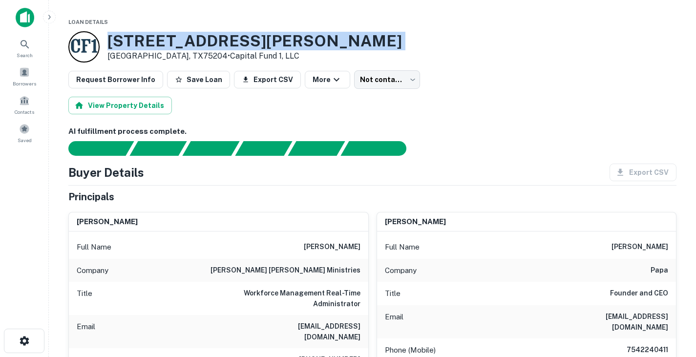
click at [160, 48] on h3 "2330 Kirby St" at bounding box center [254, 41] width 294 height 19
copy h3 "2330 Kirby St"
click at [299, 32] on div "2330 Kirby St Dallas, TX75204 • Capital Fund 1, LLC" at bounding box center [372, 46] width 608 height 31
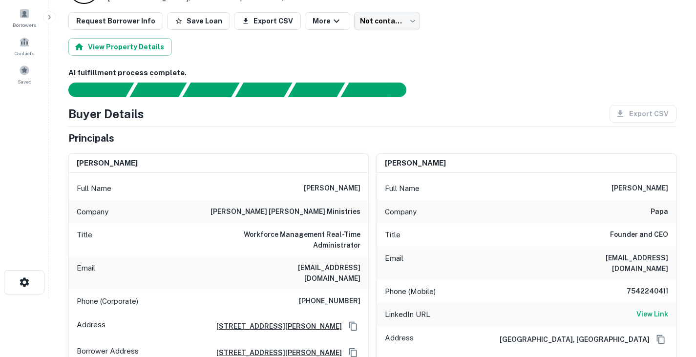
scroll to position [61, 0]
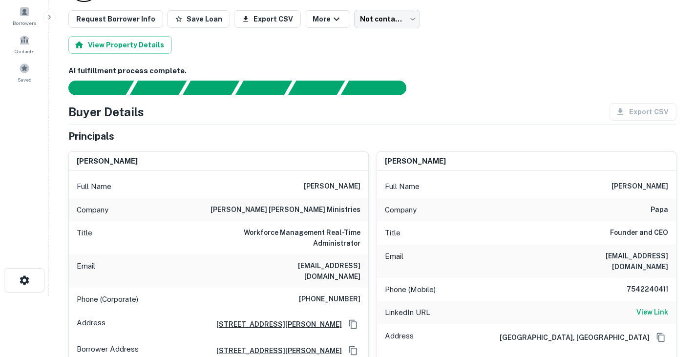
click at [344, 186] on h6 "jacob papa" at bounding box center [332, 187] width 57 height 12
copy h6 "jacob papa"
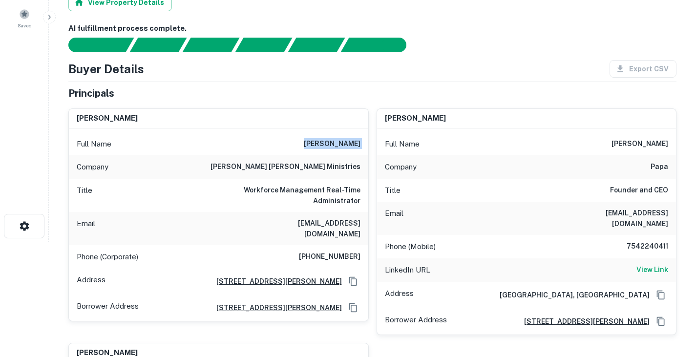
scroll to position [115, 0]
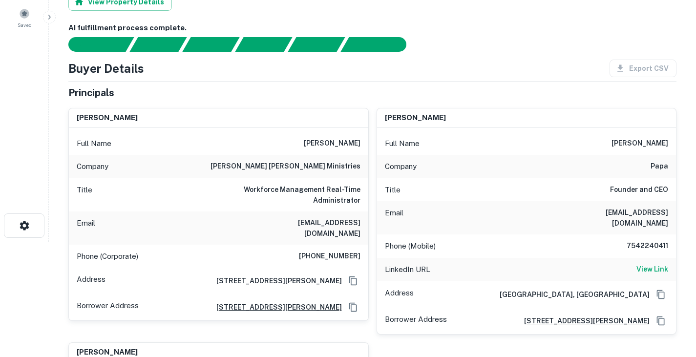
click at [335, 217] on h6 "jpapa@kcm.org" at bounding box center [301, 227] width 117 height 21
copy h6 "jpapa@kcm.org"
click at [329, 250] on h6 "(323) 930-0726" at bounding box center [330, 256] width 62 height 12
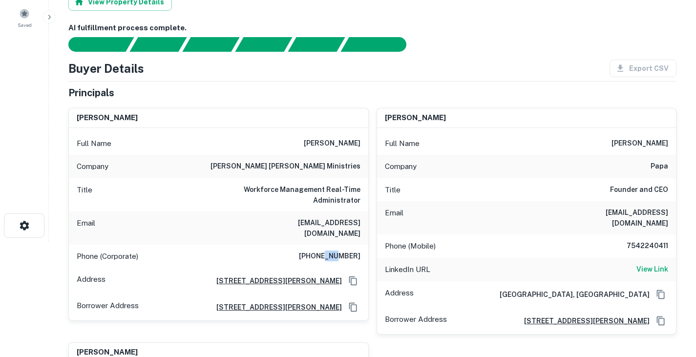
click at [329, 250] on h6 "(323) 930-0726" at bounding box center [330, 256] width 62 height 12
copy h6 "(323) 930-0726"
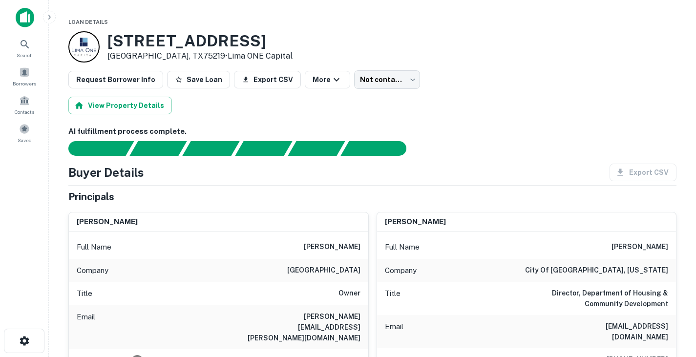
click at [157, 45] on h3 "[STREET_ADDRESS]" at bounding box center [199, 41] width 185 height 19
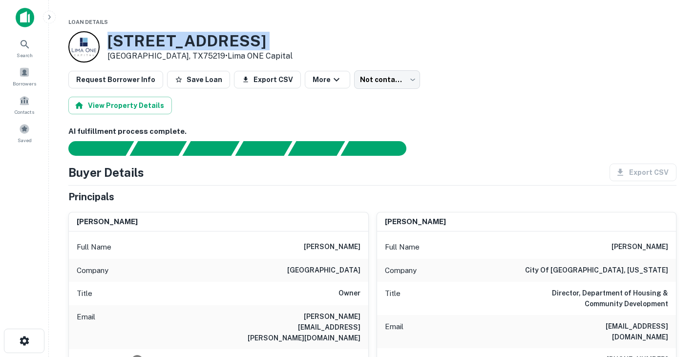
click at [157, 45] on h3 "[STREET_ADDRESS]" at bounding box center [199, 41] width 185 height 19
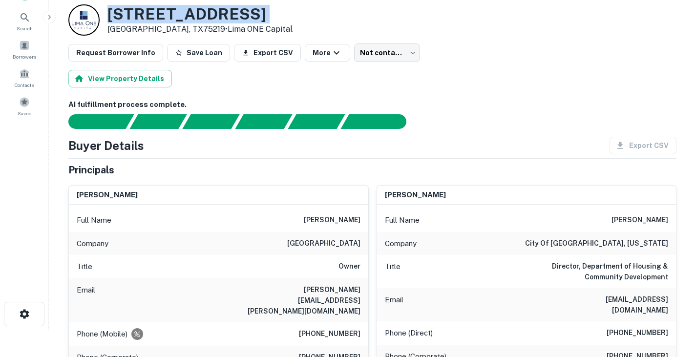
scroll to position [65, 0]
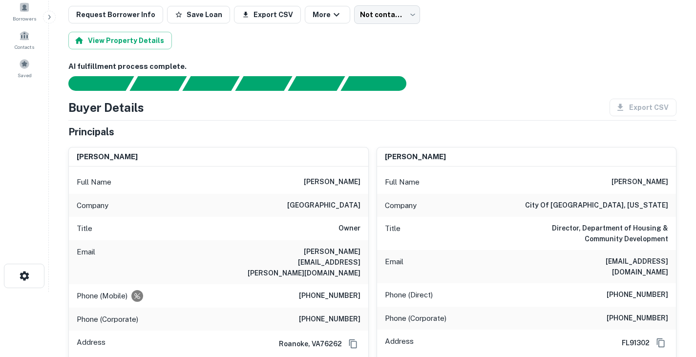
copy h3 "[STREET_ADDRESS]"
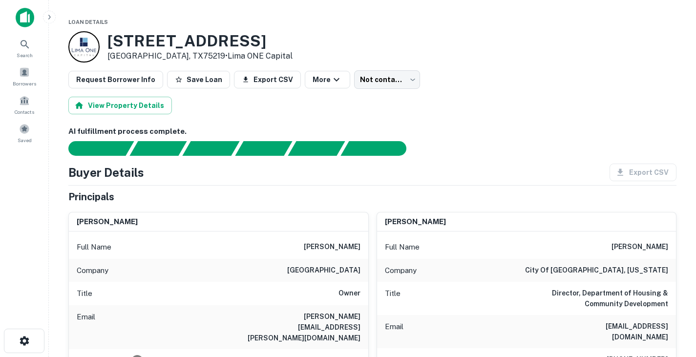
click at [328, 244] on h6 "[PERSON_NAME]" at bounding box center [332, 247] width 57 height 12
copy h6 "[PERSON_NAME]"
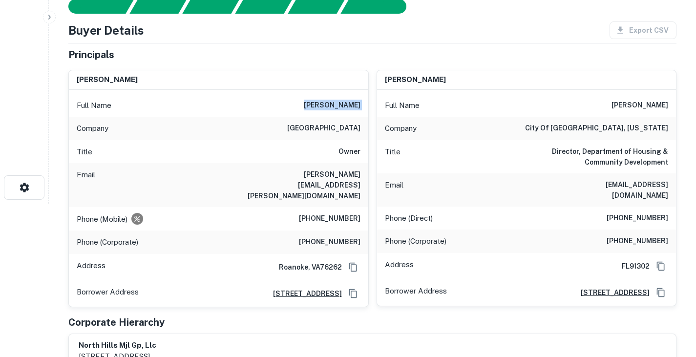
scroll to position [154, 0]
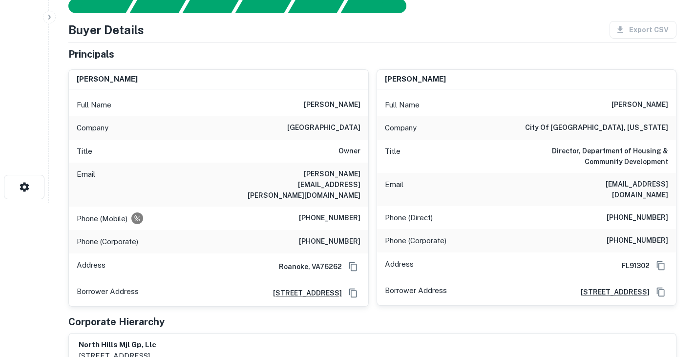
click at [333, 168] on h6 "[PERSON_NAME][EMAIL_ADDRESS][PERSON_NAME][DOMAIN_NAME]" at bounding box center [301, 184] width 117 height 32
copy h6 "[PERSON_NAME][EMAIL_ADDRESS][PERSON_NAME][DOMAIN_NAME]"
click at [338, 212] on h6 "[PHONE_NUMBER]" at bounding box center [330, 218] width 62 height 12
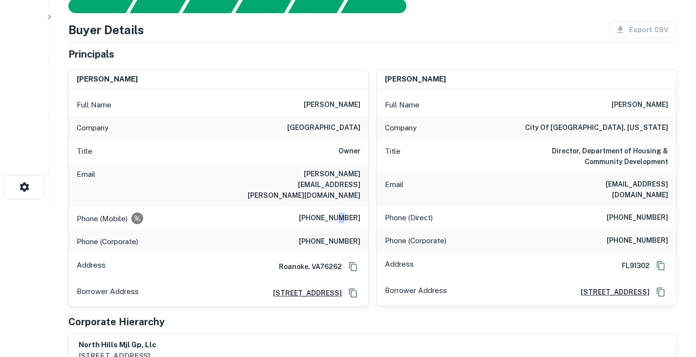
click at [338, 212] on h6 "[PHONE_NUMBER]" at bounding box center [330, 218] width 62 height 12
copy h6 "[PHONE_NUMBER]"
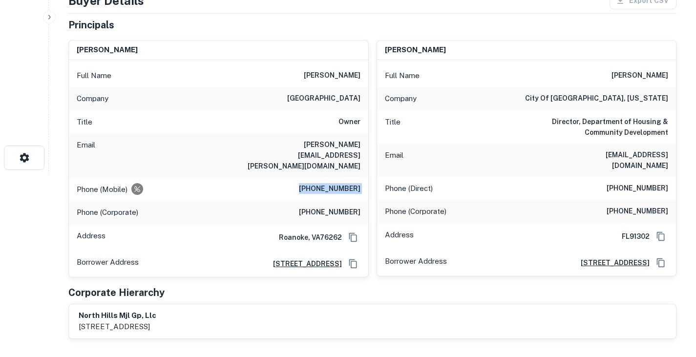
scroll to position [0, 0]
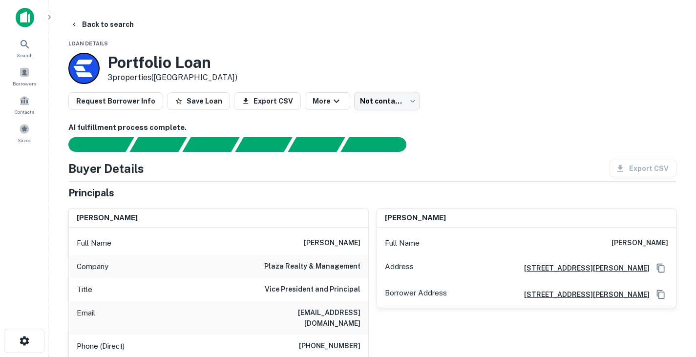
click at [190, 67] on h3 "Portfolio Loan" at bounding box center [172, 62] width 130 height 19
copy h3 "Portfolio Loan"
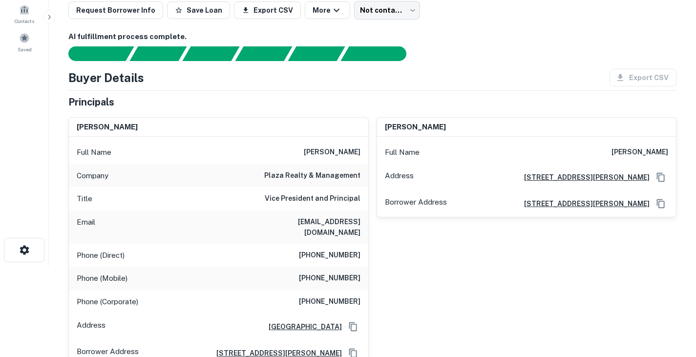
scroll to position [91, 0]
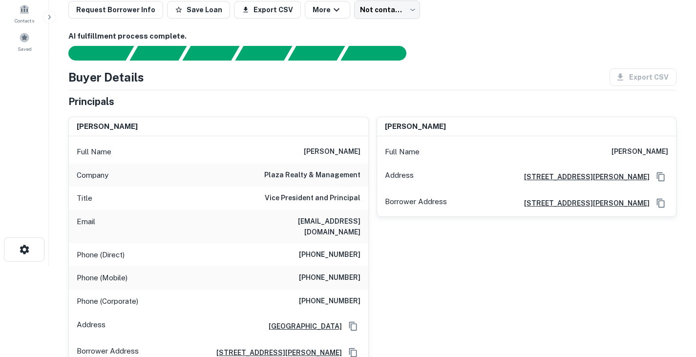
click at [339, 152] on h6 "[PERSON_NAME]" at bounding box center [332, 152] width 57 height 12
copy h6 "[PERSON_NAME]"
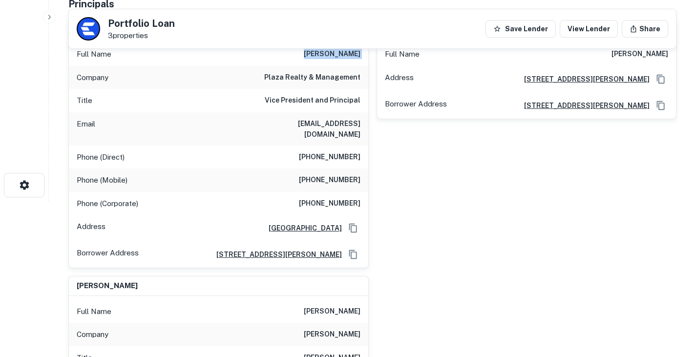
scroll to position [156, 0]
click at [323, 122] on h6 "[EMAIL_ADDRESS][DOMAIN_NAME]" at bounding box center [301, 128] width 117 height 21
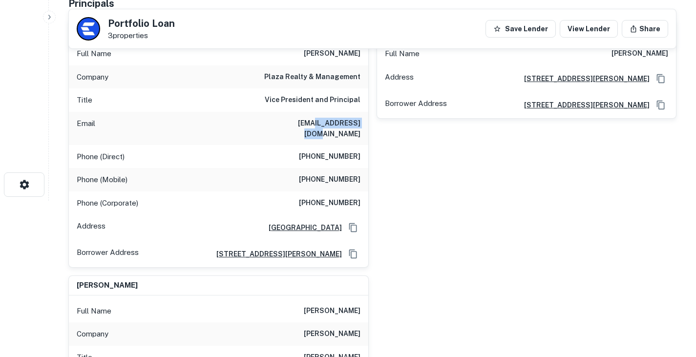
click at [323, 122] on h6 "[EMAIL_ADDRESS][DOMAIN_NAME]" at bounding box center [301, 128] width 117 height 21
copy h6 "[EMAIL_ADDRESS][DOMAIN_NAME]"
click at [331, 151] on h6 "[PHONE_NUMBER]" at bounding box center [330, 157] width 62 height 12
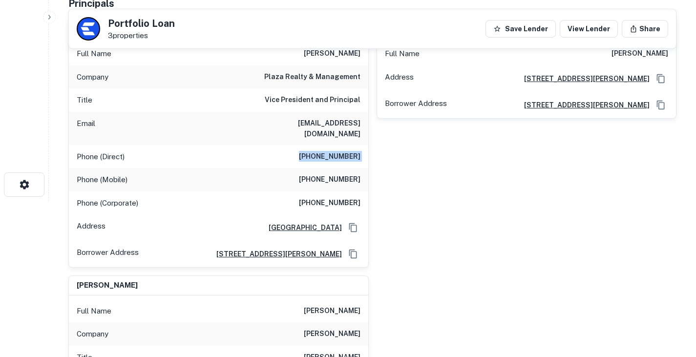
click at [331, 151] on h6 "[PHONE_NUMBER]" at bounding box center [330, 157] width 62 height 12
copy h6 "[PHONE_NUMBER]"
click at [418, 182] on div "[PERSON_NAME] Full Name [PERSON_NAME] Address [STREET_ADDRESS][GEOGRAPHIC_DATA]…" at bounding box center [523, 139] width 308 height 257
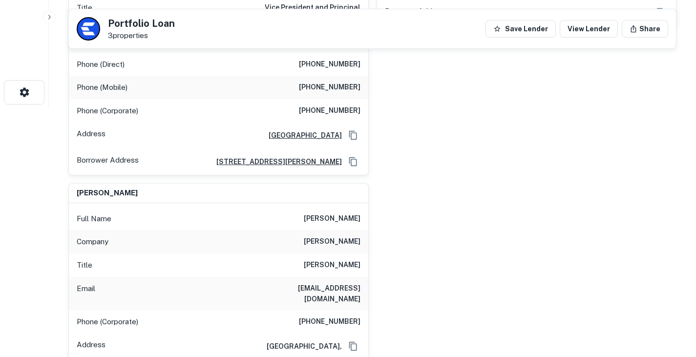
scroll to position [252, 0]
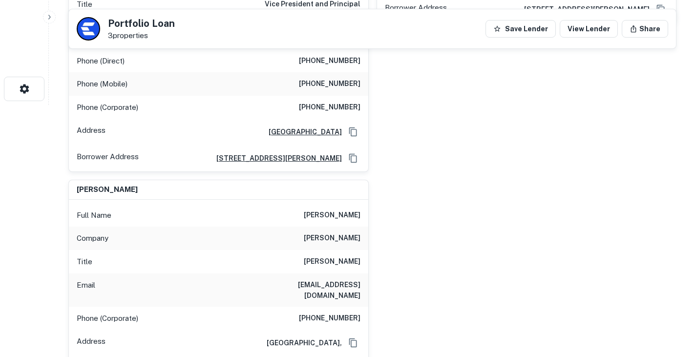
click at [338, 209] on h6 "[PERSON_NAME]" at bounding box center [332, 215] width 57 height 12
copy h6 "[PERSON_NAME]"
